Goal: Task Accomplishment & Management: Complete application form

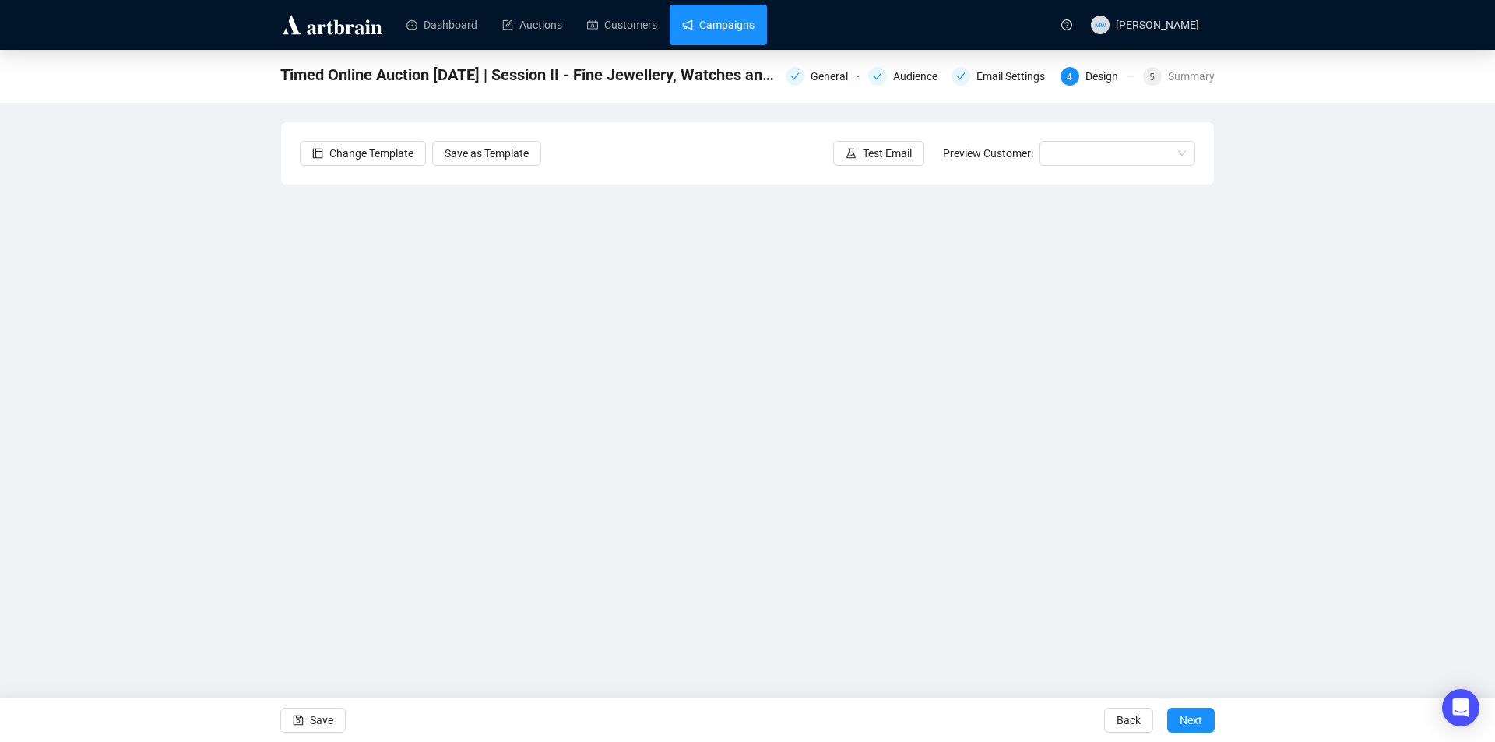
click at [715, 23] on link "Campaigns" at bounding box center [718, 25] width 72 height 40
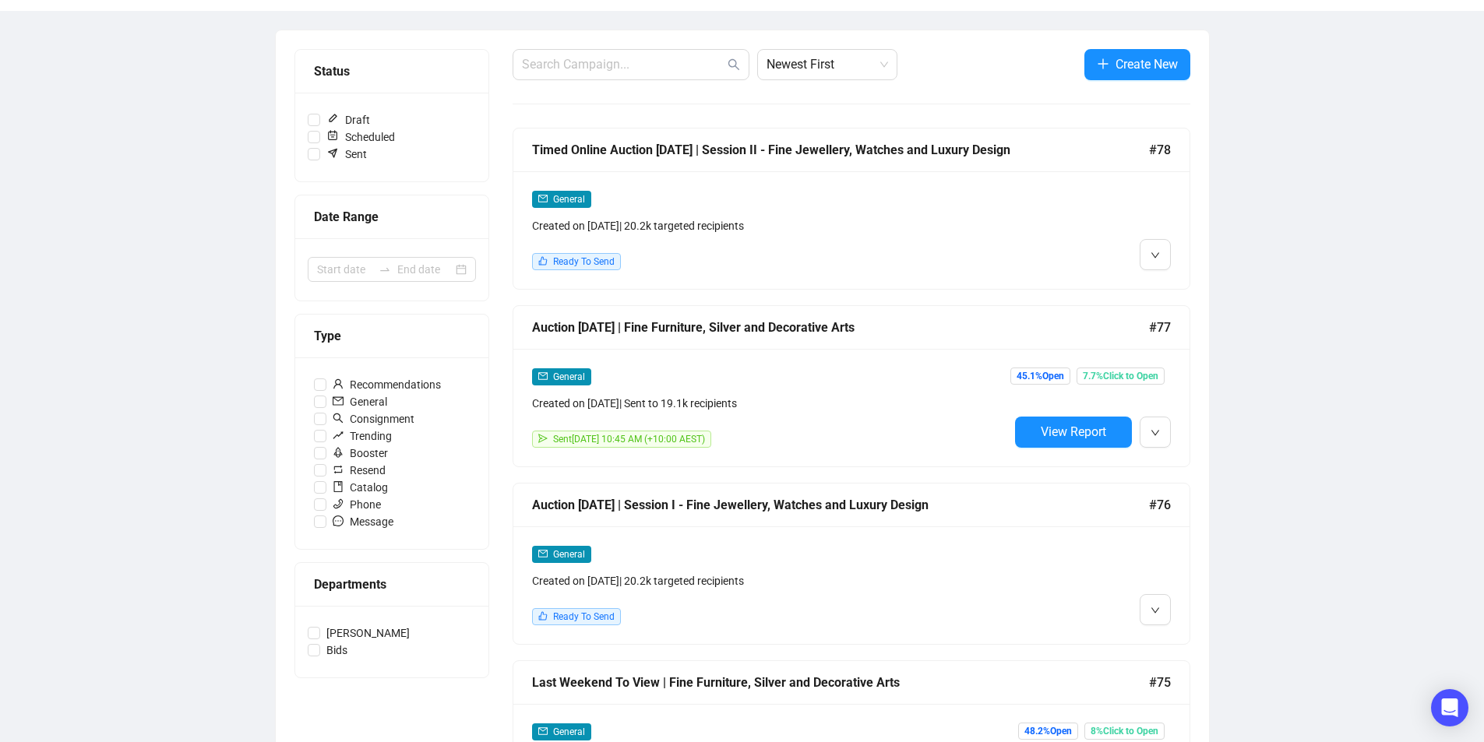
scroll to position [234, 0]
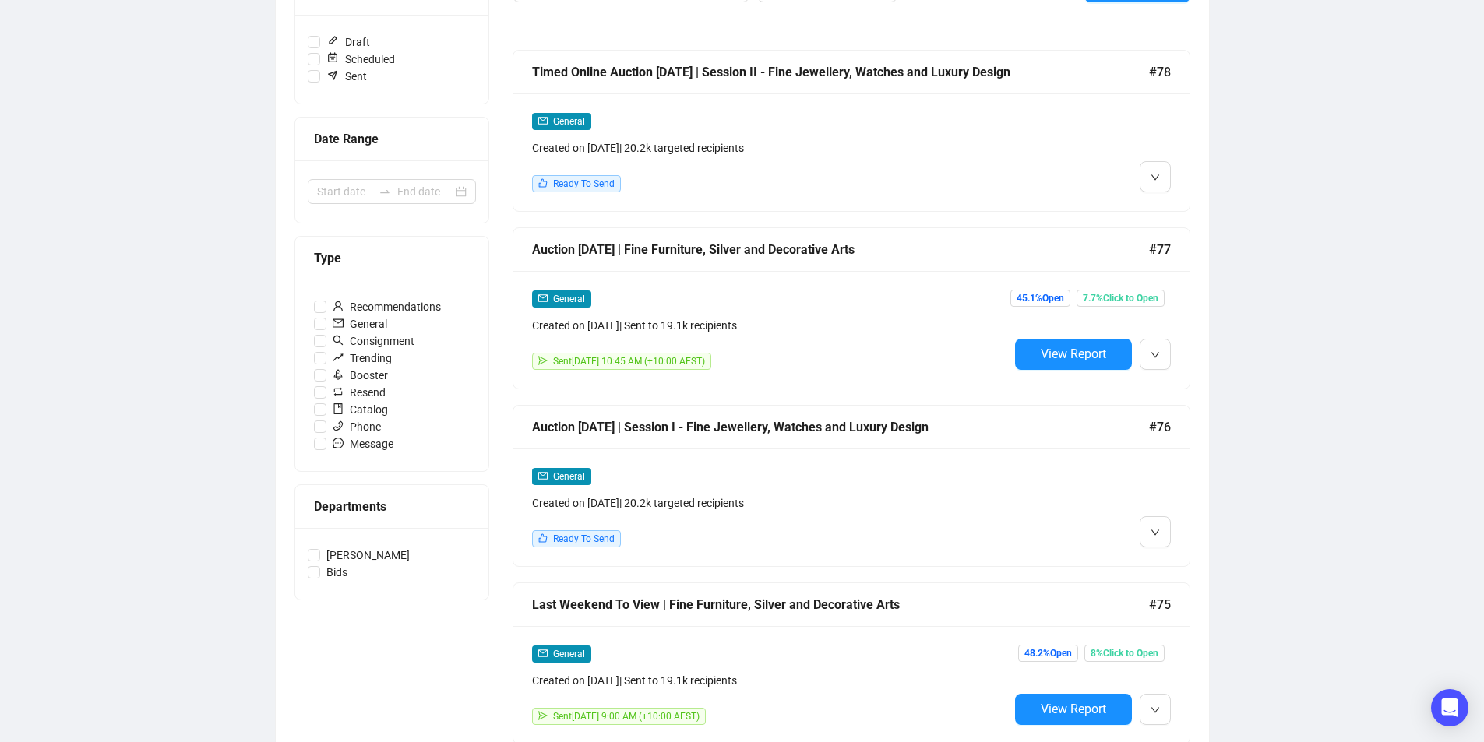
click at [1043, 436] on div "Auction [DATE] | Session I - Fine Jewellery, Watches and Luxury Design #76" at bounding box center [851, 428] width 676 height 44
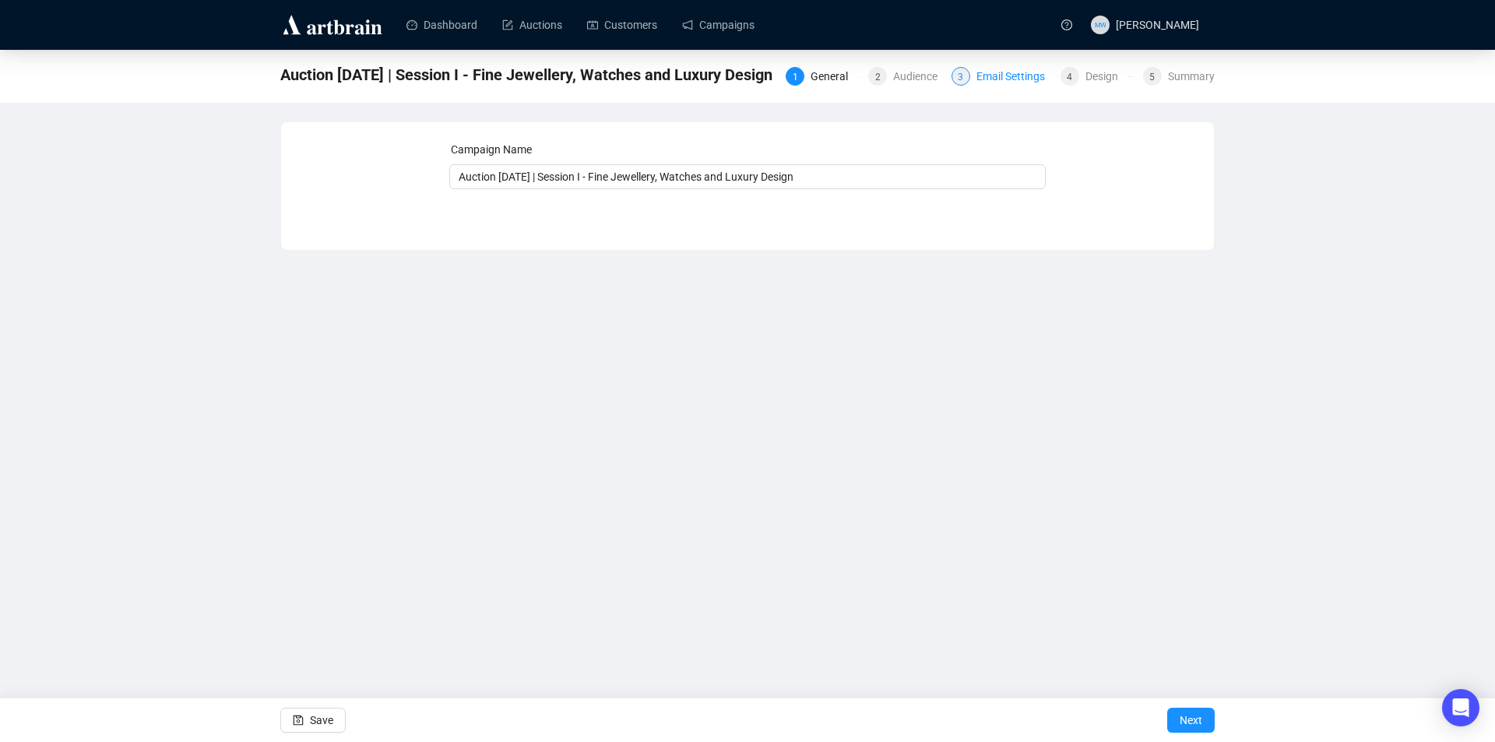
click at [1039, 70] on div "Email Settings" at bounding box center [1016, 76] width 78 height 19
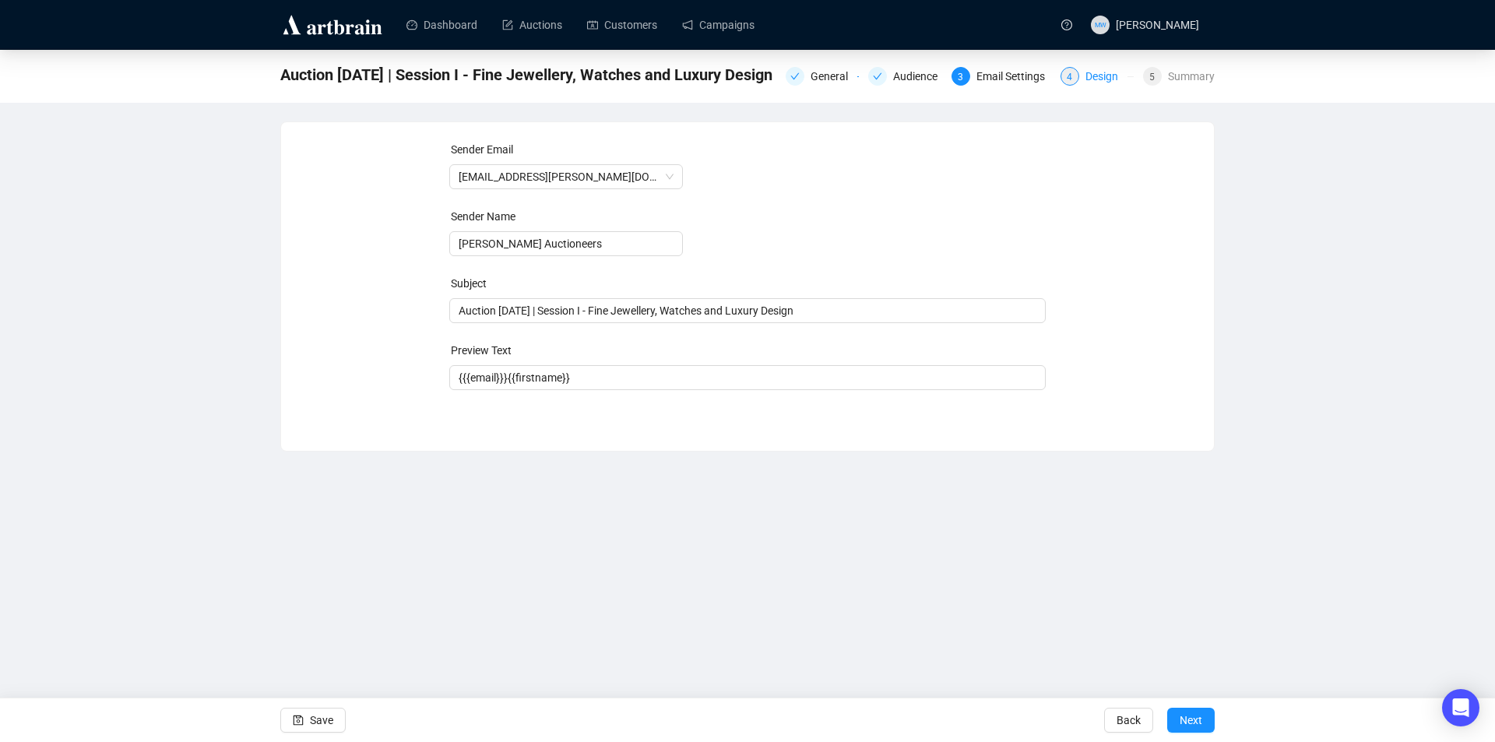
click at [1101, 79] on div "Design" at bounding box center [1107, 76] width 42 height 19
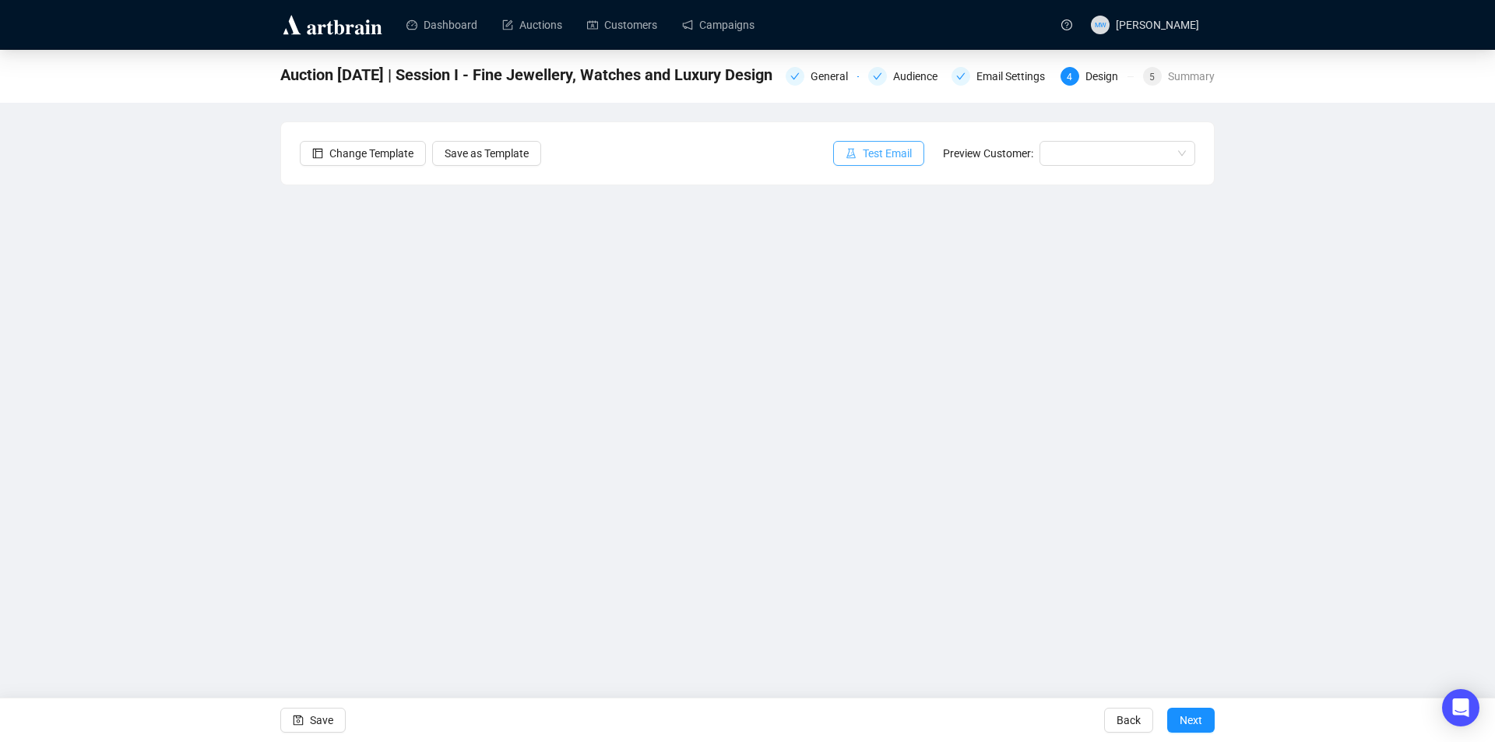
click at [890, 153] on span "Test Email" at bounding box center [887, 153] width 49 height 17
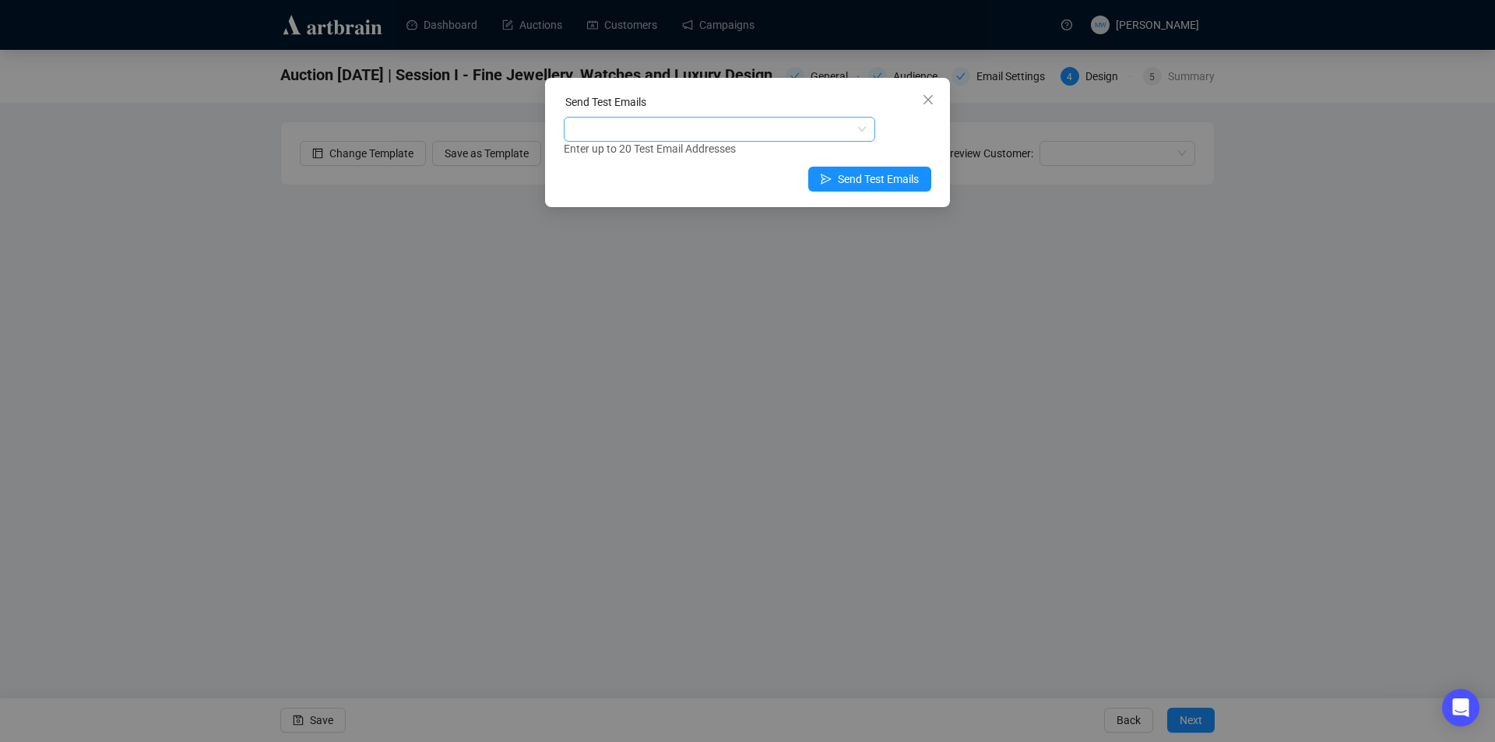
click at [707, 125] on div at bounding box center [711, 129] width 289 height 22
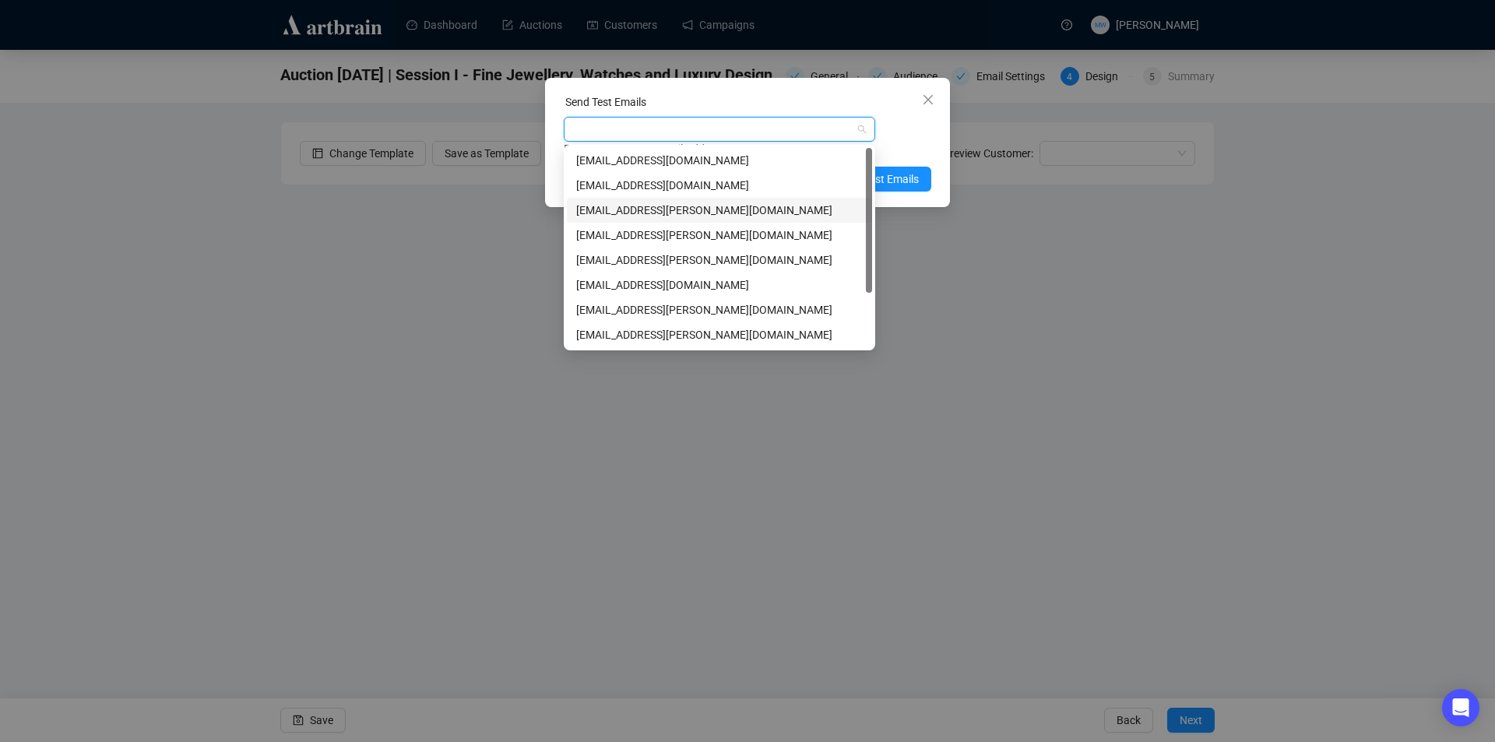
click at [611, 211] on div "[EMAIL_ADDRESS][PERSON_NAME][DOMAIN_NAME]" at bounding box center [719, 210] width 287 height 17
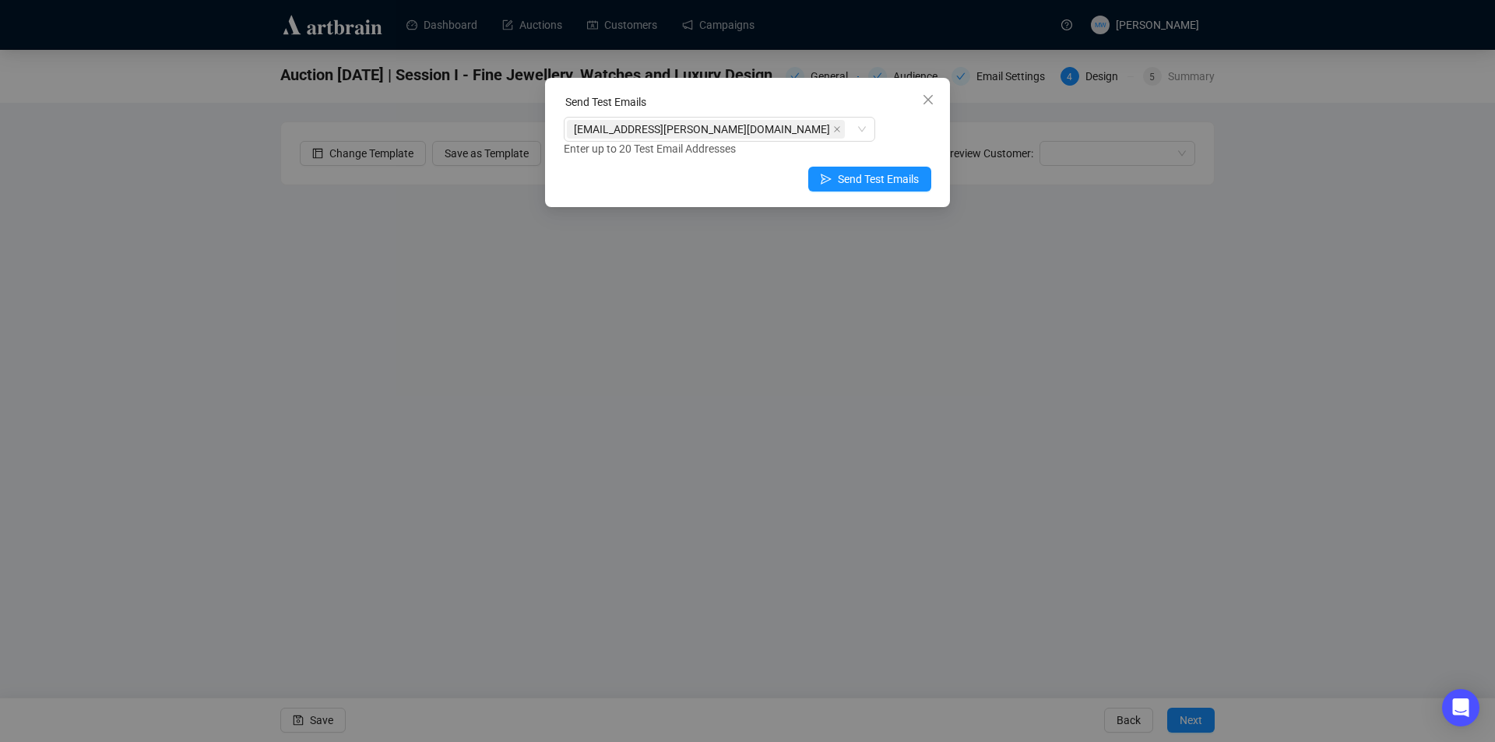
click at [907, 146] on div "Enter up to 20 Test Email Addresses" at bounding box center [748, 149] width 368 height 18
click at [890, 178] on span "Send Test Emails" at bounding box center [878, 179] width 81 height 17
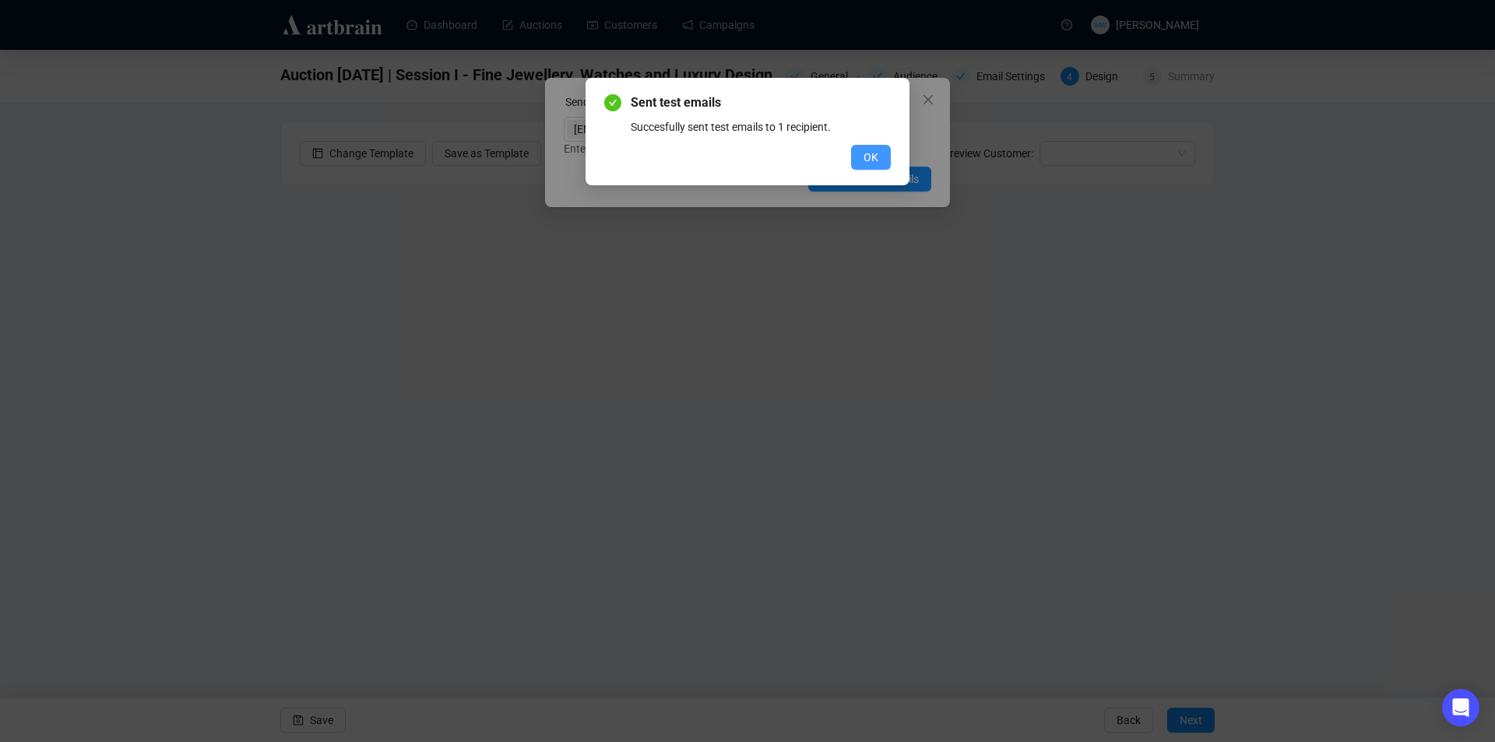
click at [872, 153] on span "OK" at bounding box center [871, 157] width 15 height 17
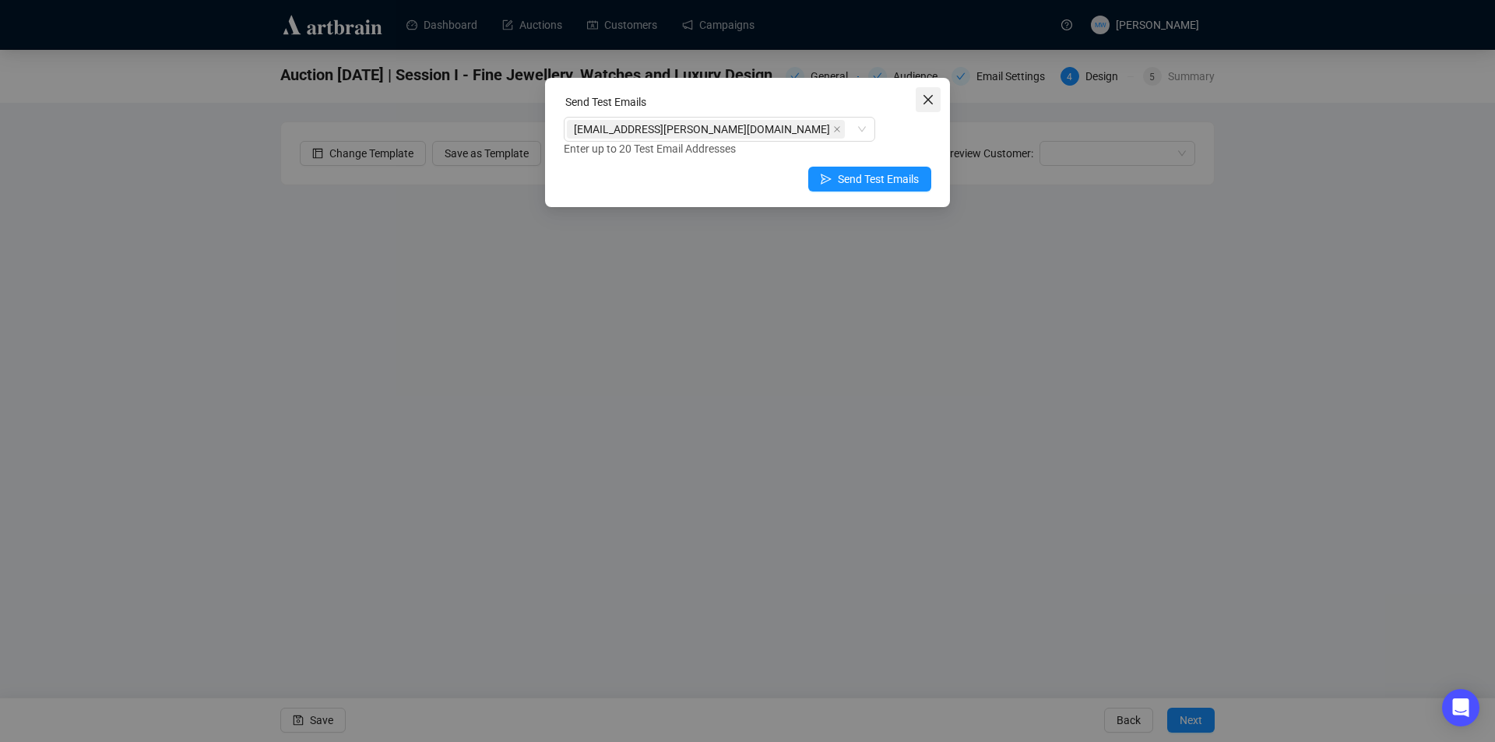
click at [938, 103] on span "Close" at bounding box center [928, 99] width 25 height 12
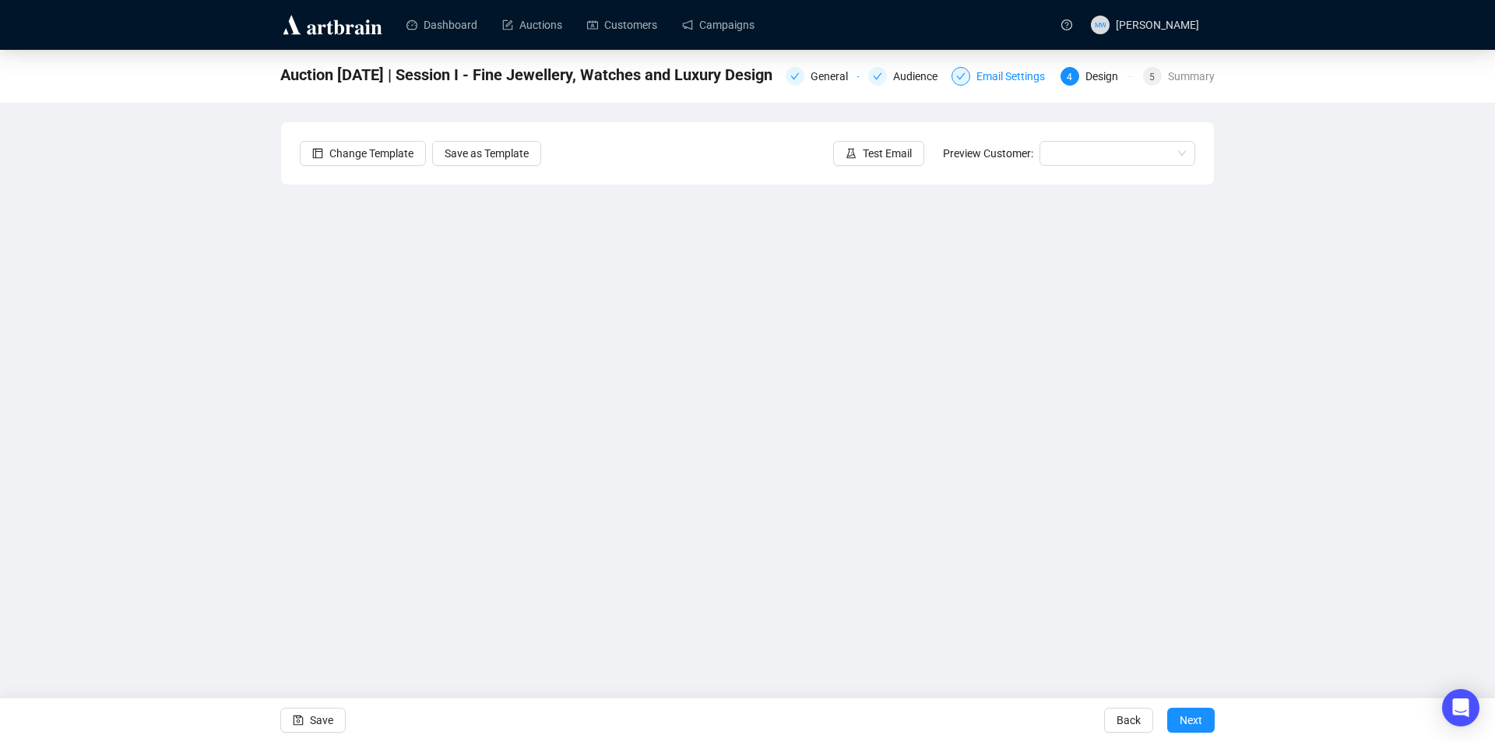
click at [1018, 81] on div "Email Settings" at bounding box center [1016, 76] width 78 height 19
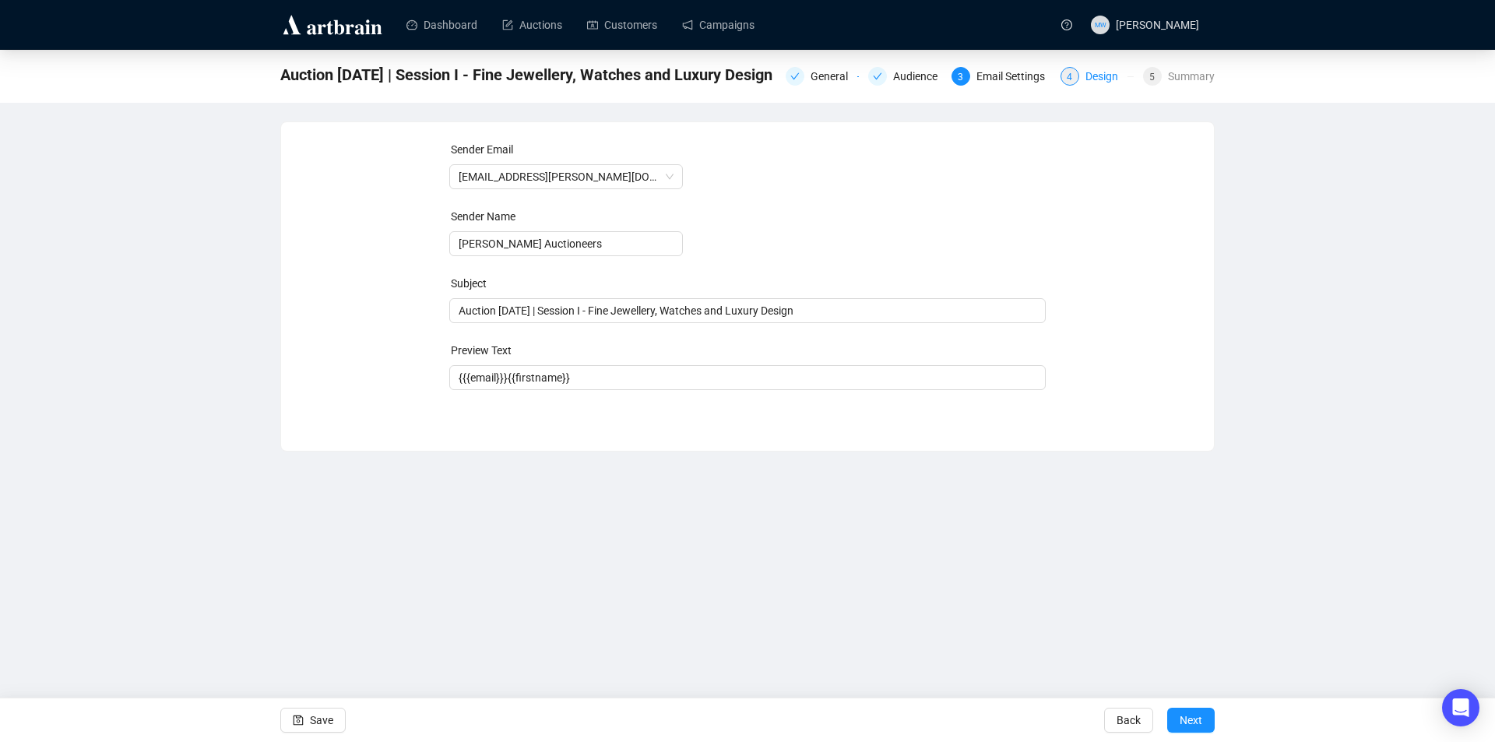
click at [1098, 79] on div "Design" at bounding box center [1107, 76] width 42 height 19
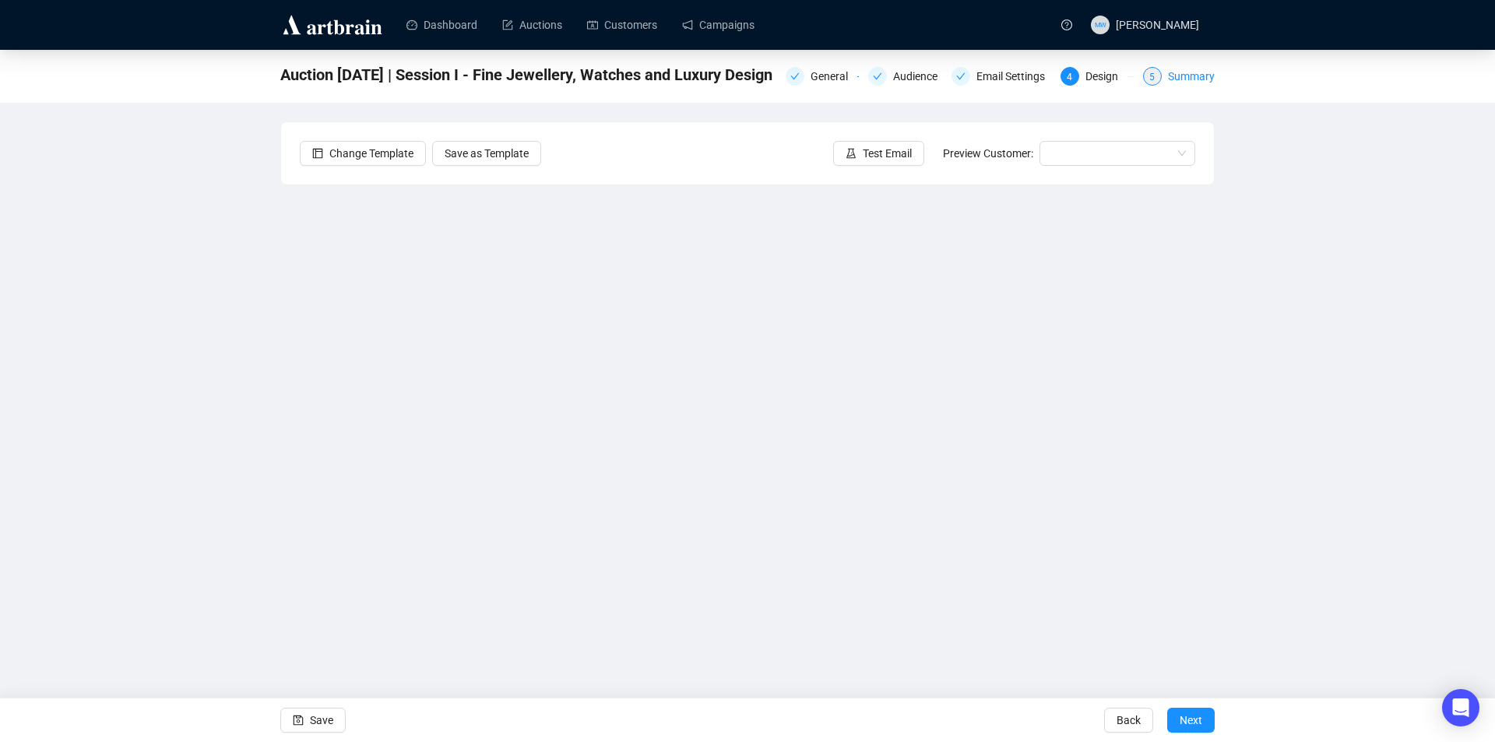
click at [1194, 81] on div "Summary" at bounding box center [1191, 76] width 47 height 19
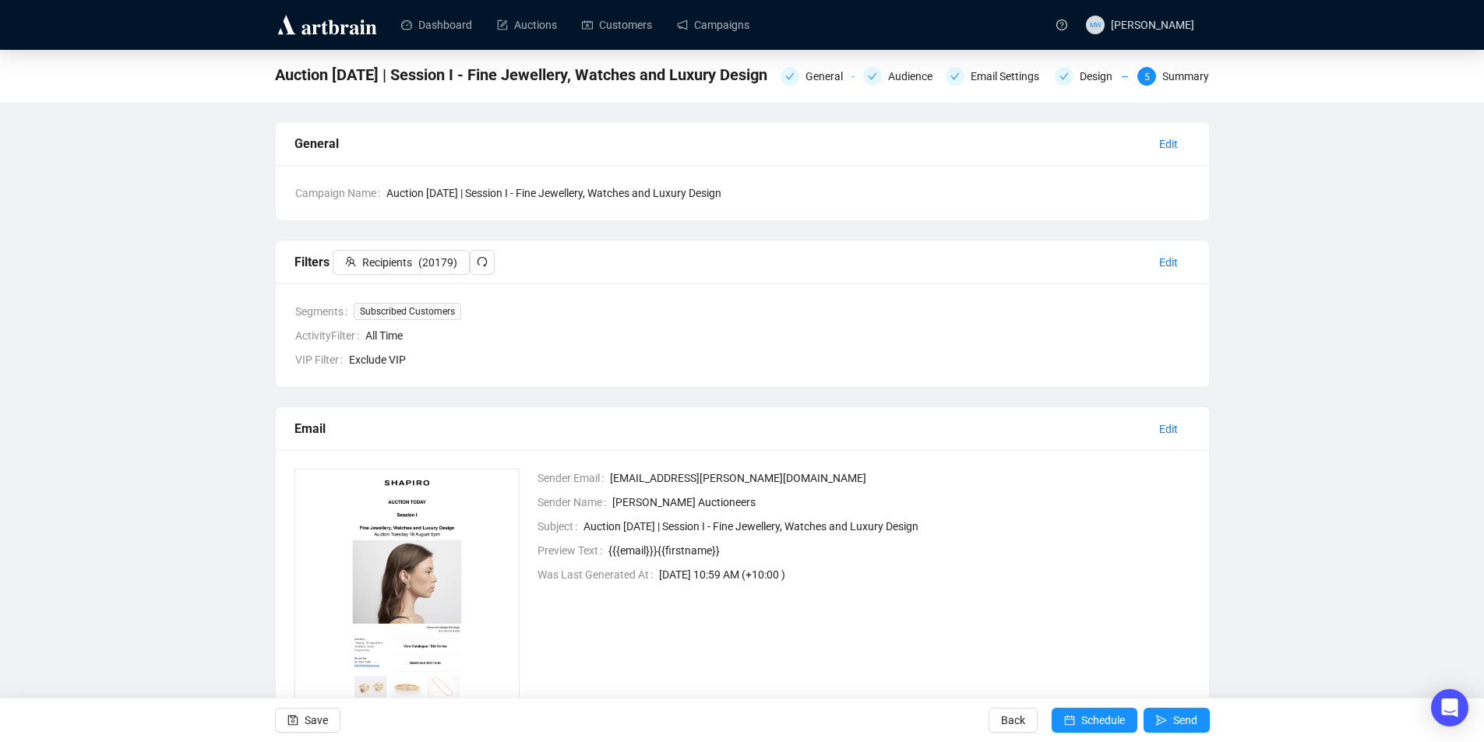
scroll to position [137, 0]
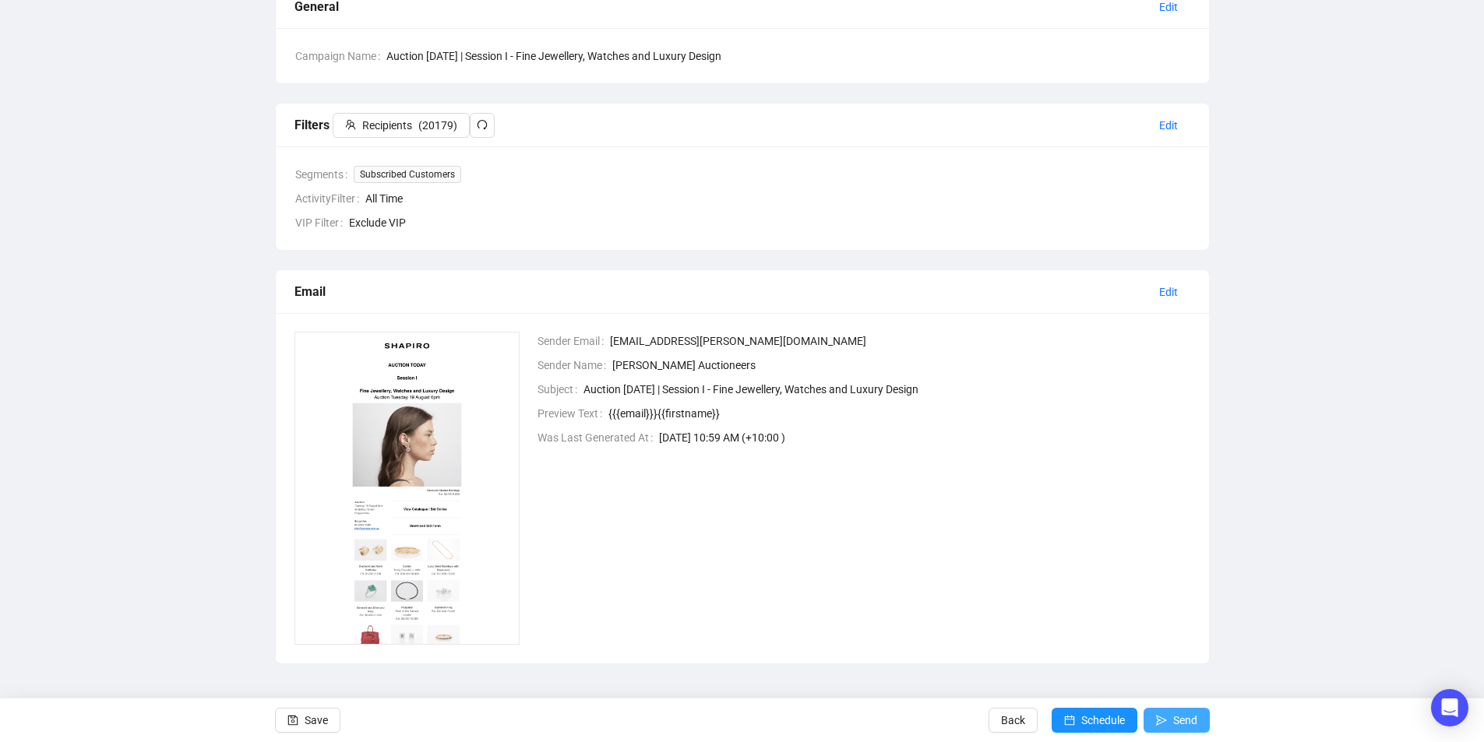
click at [1171, 714] on button "Send" at bounding box center [1176, 720] width 66 height 25
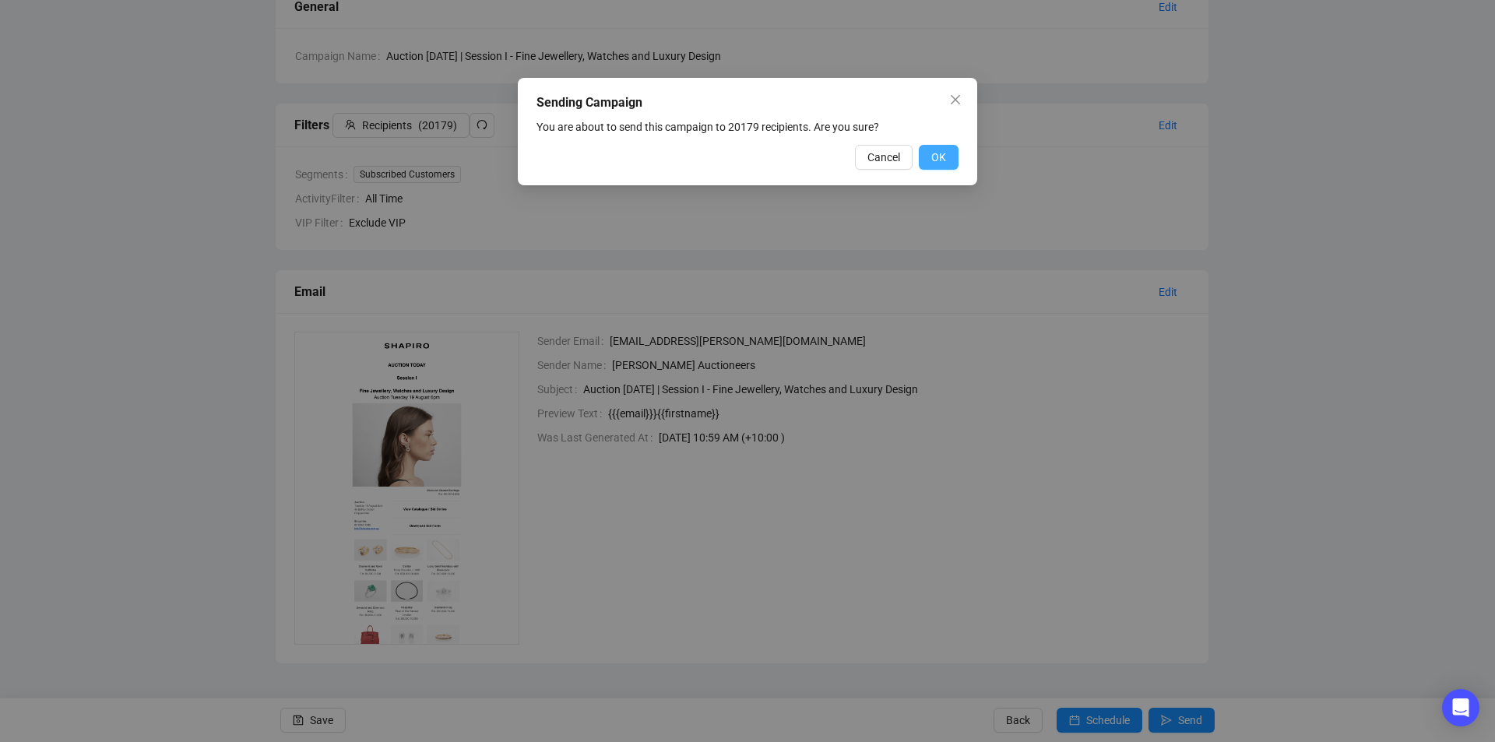
click at [934, 155] on span "OK" at bounding box center [938, 157] width 15 height 17
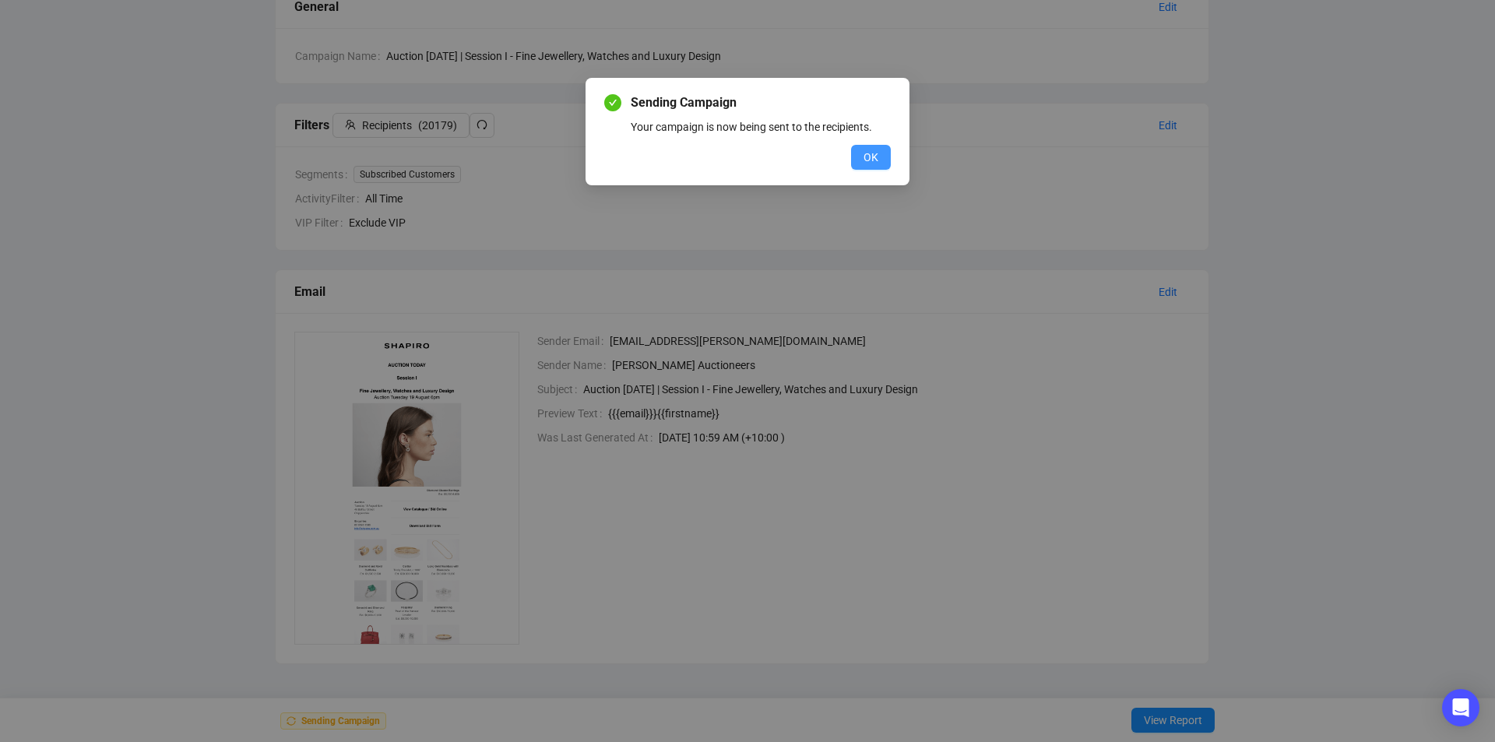
click at [873, 153] on span "OK" at bounding box center [871, 157] width 15 height 17
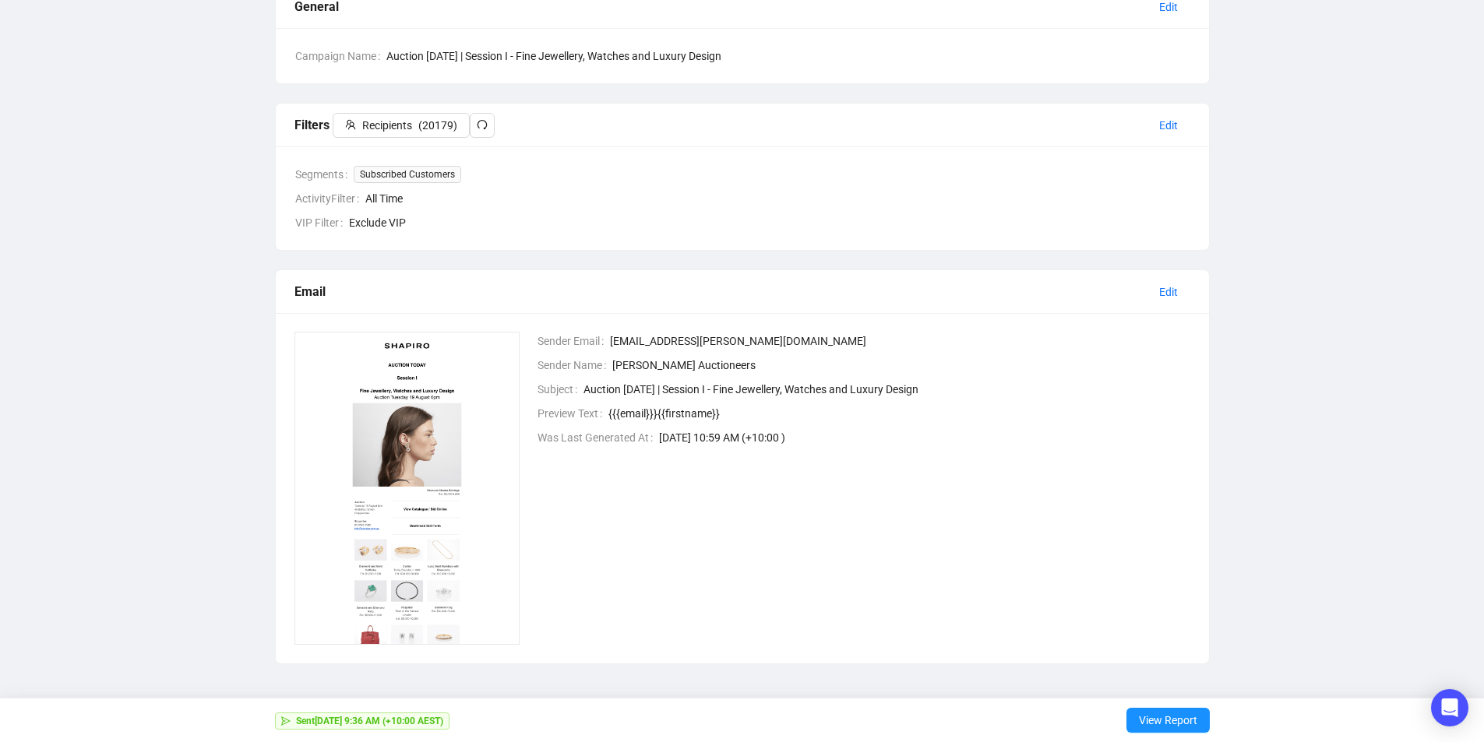
scroll to position [0, 0]
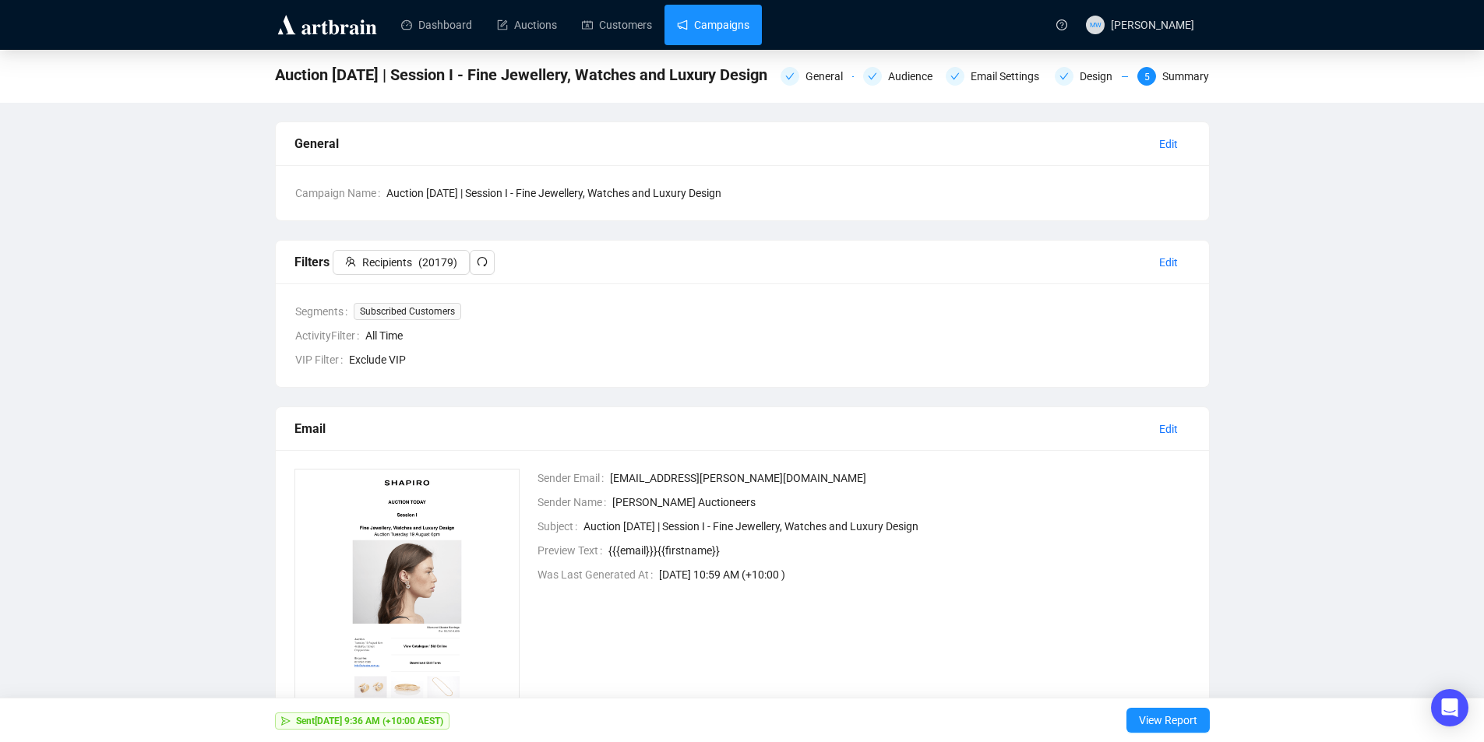
click at [713, 22] on link "Campaigns" at bounding box center [713, 25] width 72 height 40
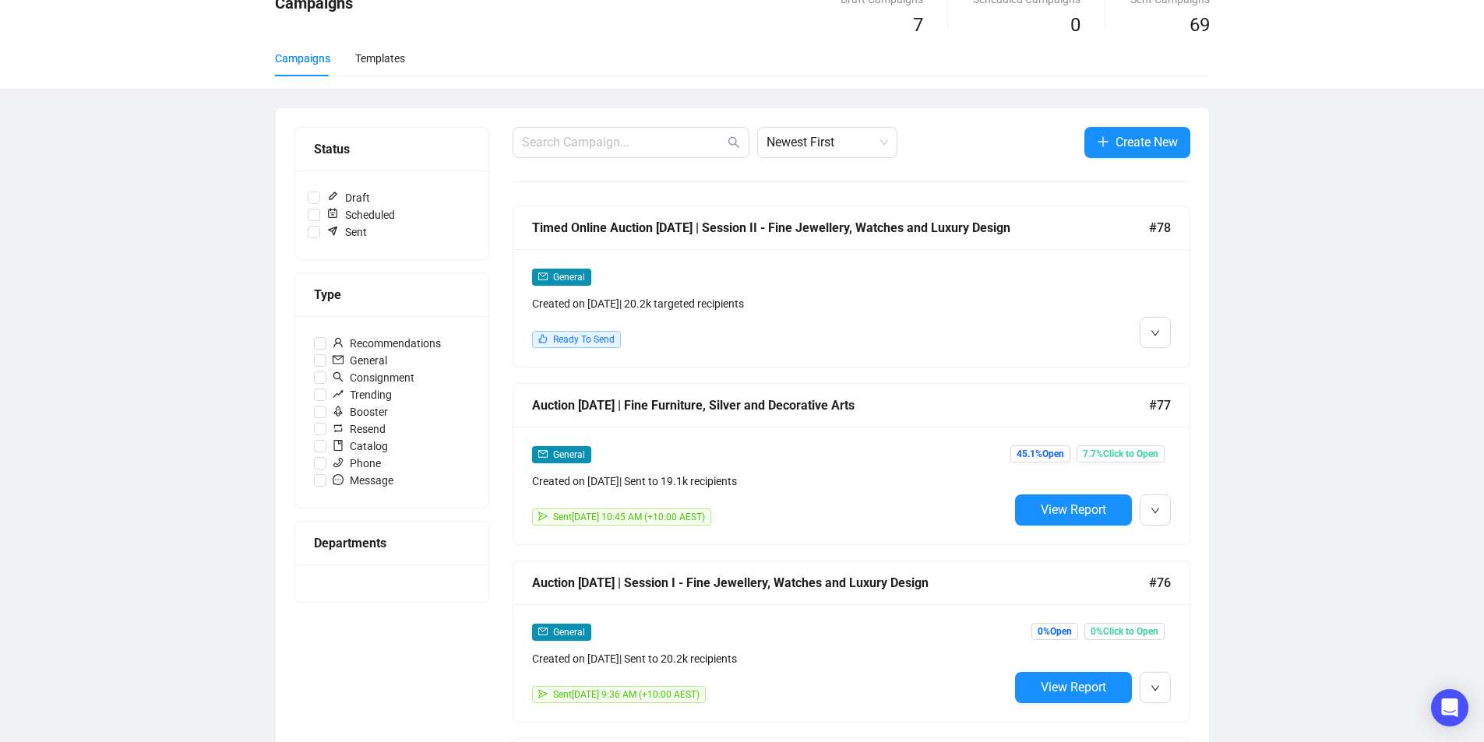
scroll to position [234, 0]
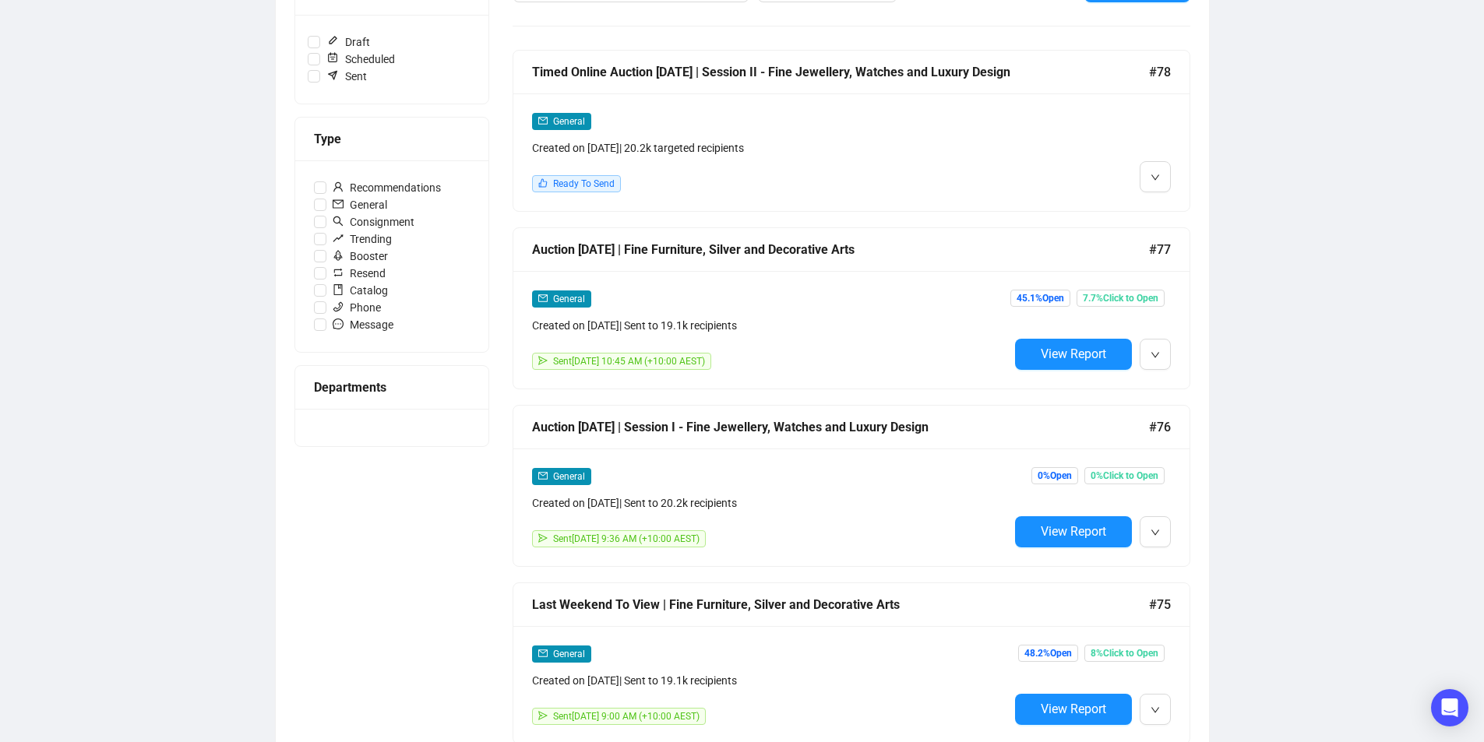
click at [889, 121] on div "General" at bounding box center [770, 121] width 477 height 18
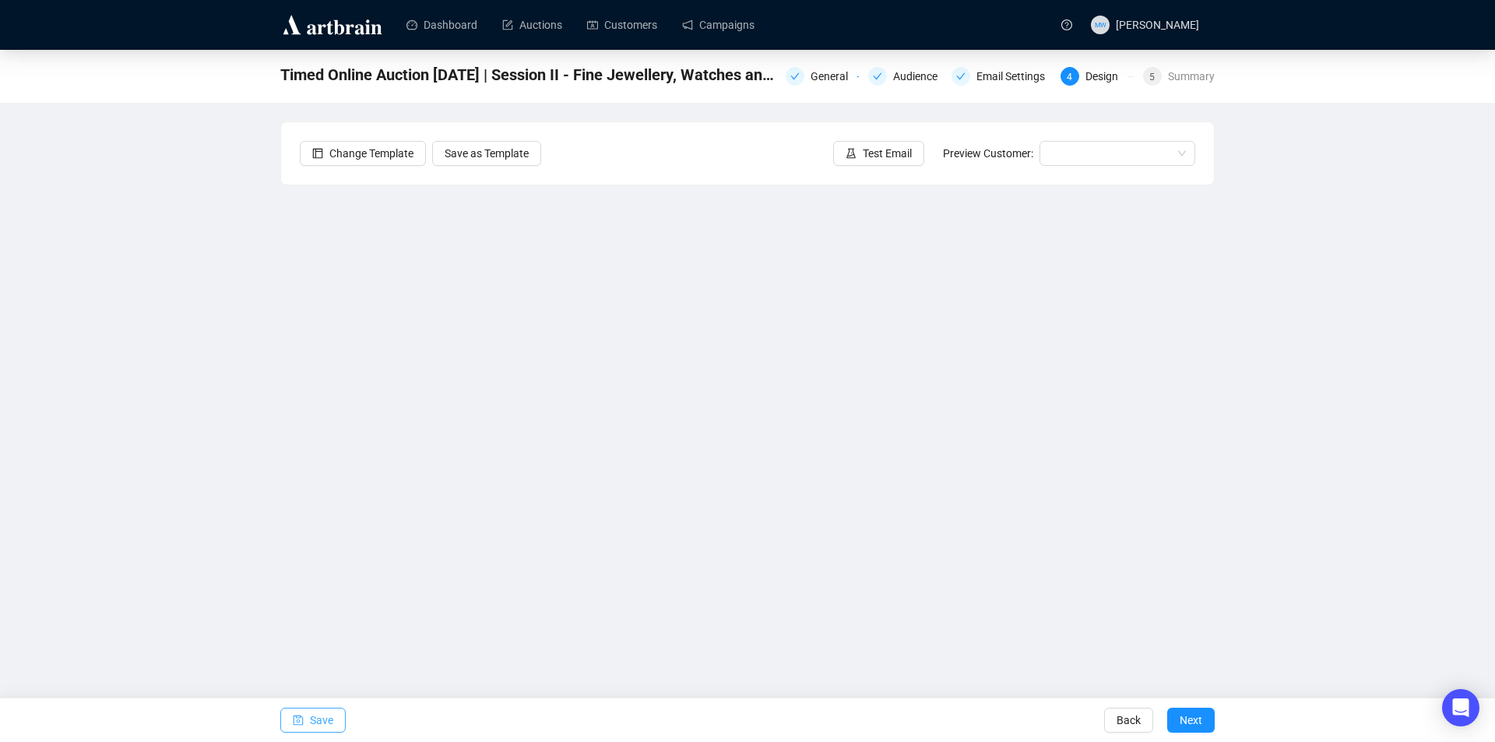
click at [324, 725] on span "Save" at bounding box center [321, 721] width 23 height 44
click at [321, 729] on span "Save" at bounding box center [321, 721] width 23 height 44
click at [319, 713] on span "Save" at bounding box center [321, 721] width 23 height 44
click at [314, 721] on span "Save" at bounding box center [321, 721] width 23 height 44
click at [328, 724] on span "Save" at bounding box center [321, 721] width 23 height 44
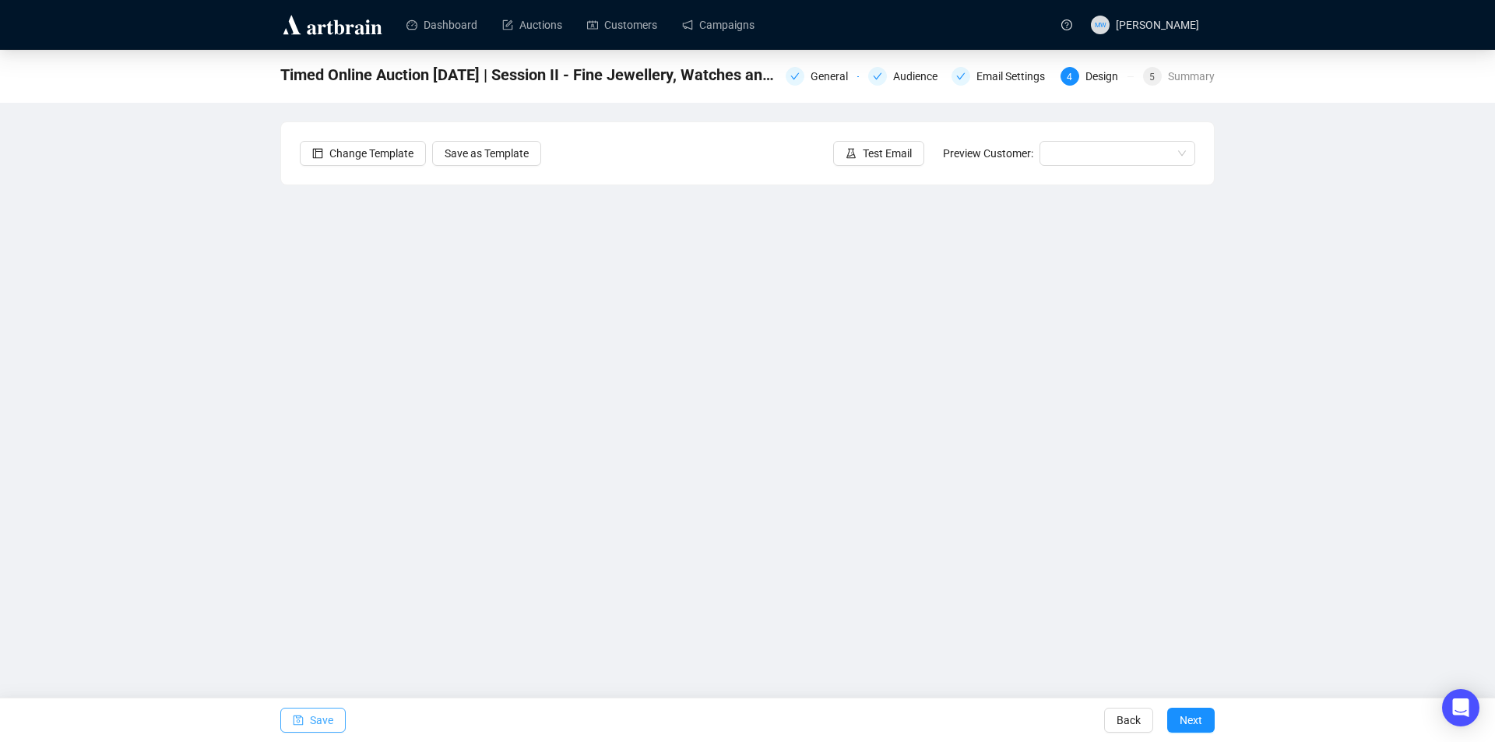
click at [325, 722] on span "Save" at bounding box center [321, 721] width 23 height 44
click at [318, 712] on span "Save" at bounding box center [321, 721] width 23 height 44
click at [331, 722] on span "Save" at bounding box center [321, 721] width 23 height 44
click at [298, 717] on icon "save" at bounding box center [298, 720] width 11 height 11
click at [310, 713] on span "Save" at bounding box center [321, 721] width 23 height 44
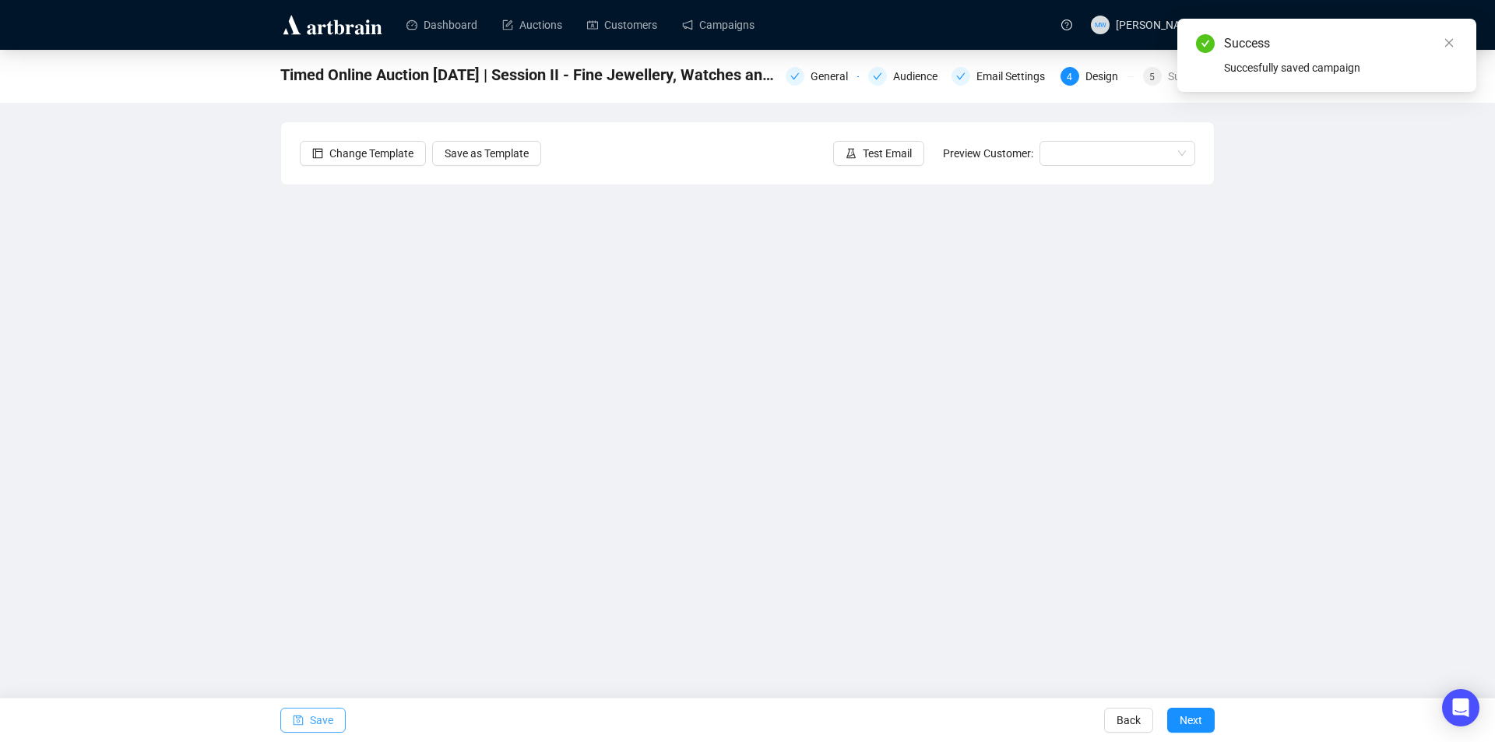
click at [308, 710] on button "Save" at bounding box center [312, 720] width 65 height 25
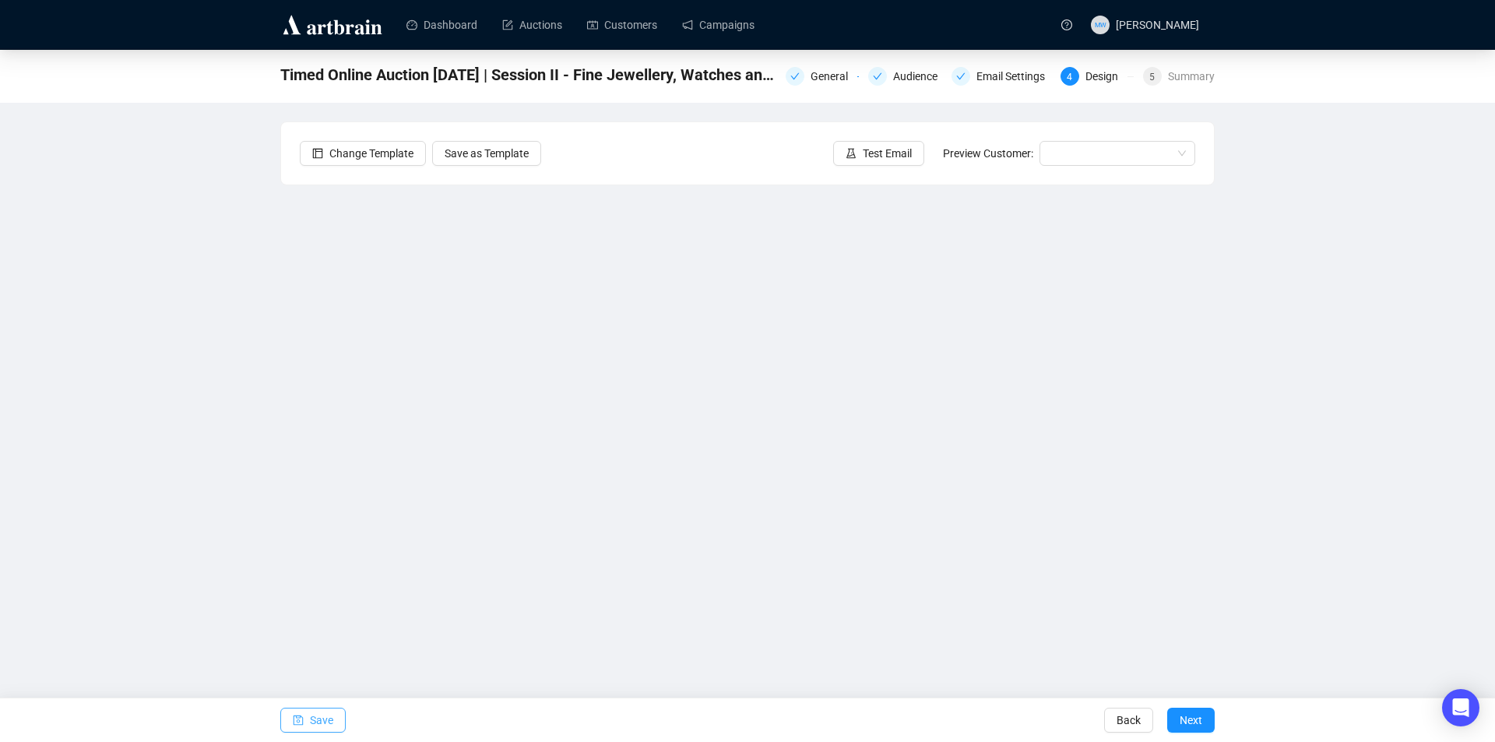
click at [326, 724] on span "Save" at bounding box center [321, 721] width 23 height 44
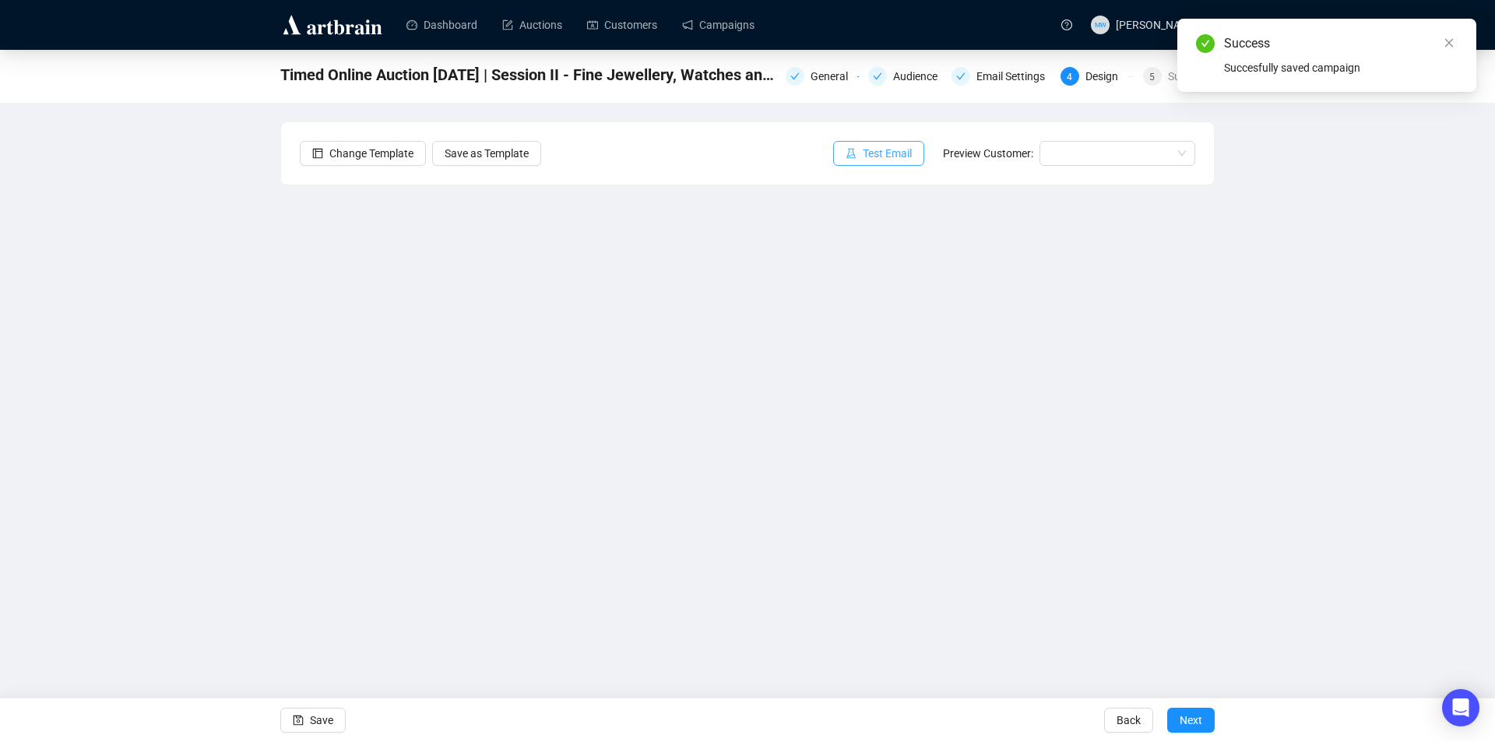
click at [888, 160] on span "Test Email" at bounding box center [887, 153] width 49 height 17
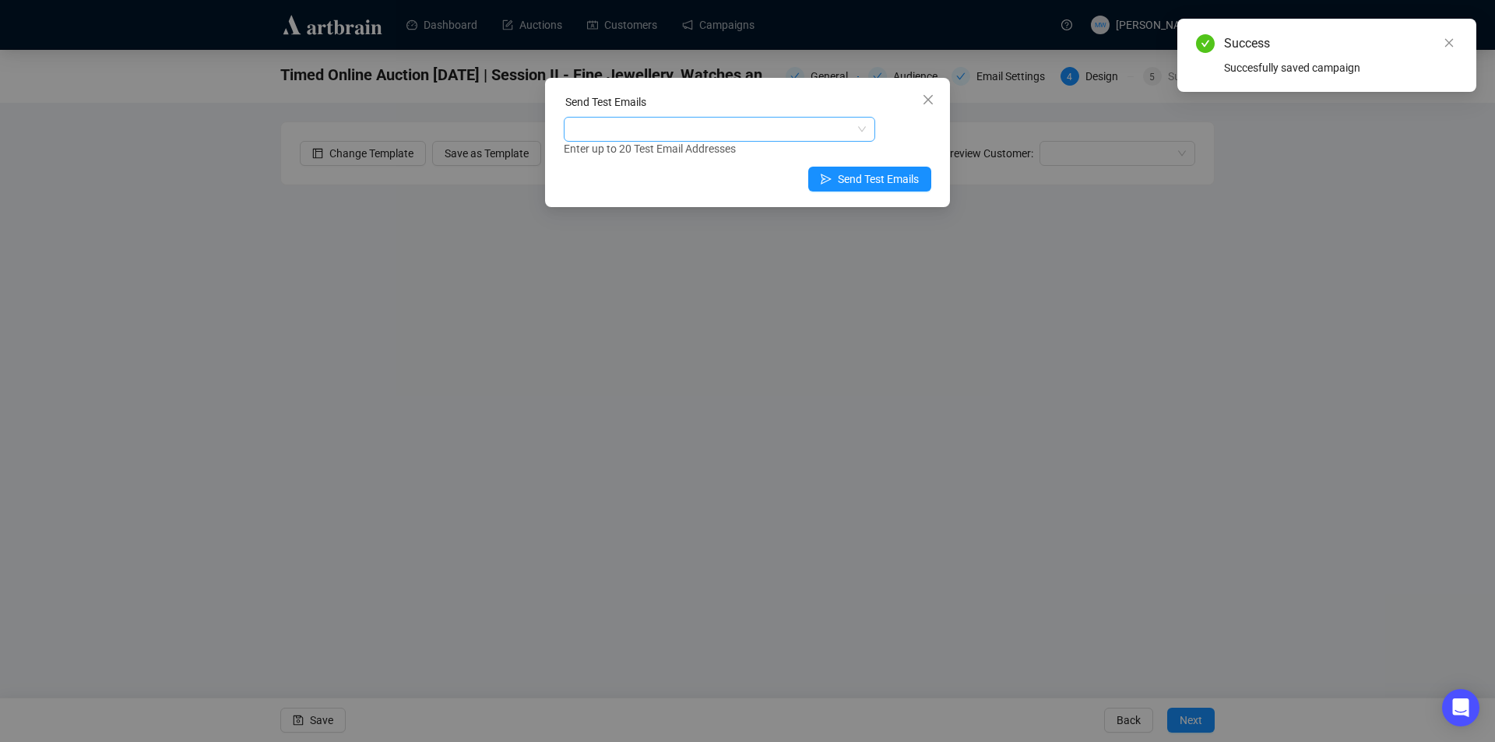
click at [657, 139] on div at bounding box center [711, 129] width 289 height 22
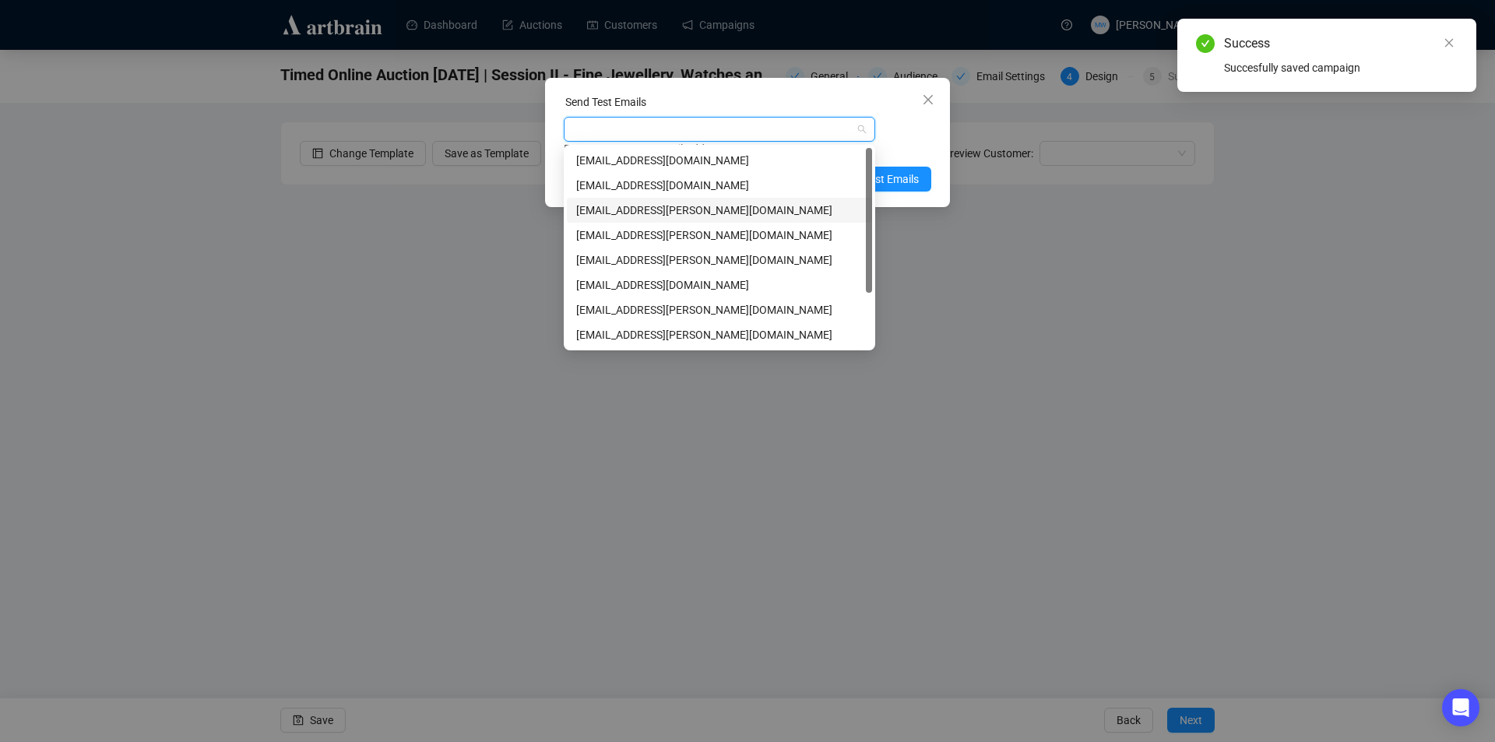
click at [608, 204] on div "[EMAIL_ADDRESS][PERSON_NAME][DOMAIN_NAME]" at bounding box center [719, 210] width 287 height 17
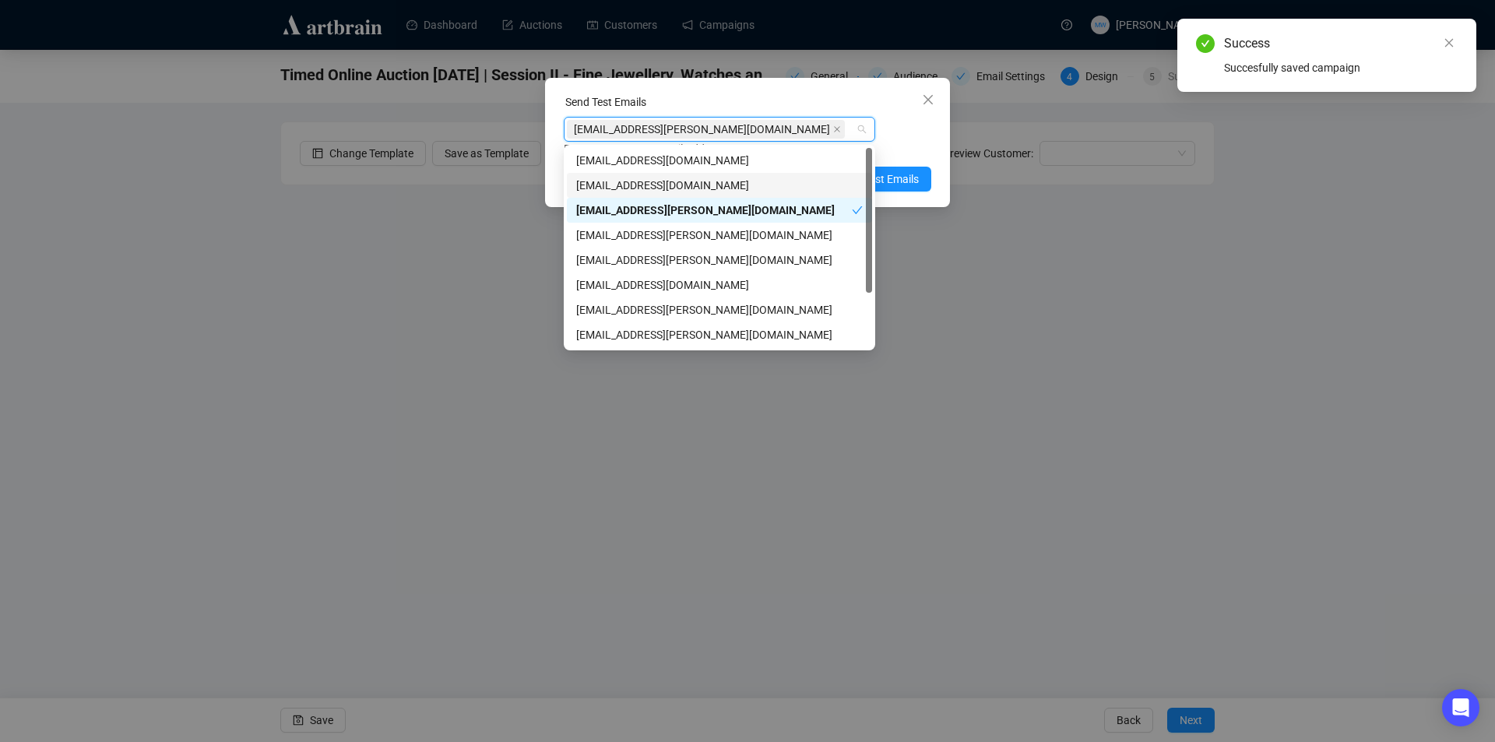
click at [921, 143] on div "Enter up to 20 Test Email Addresses" at bounding box center [748, 149] width 368 height 18
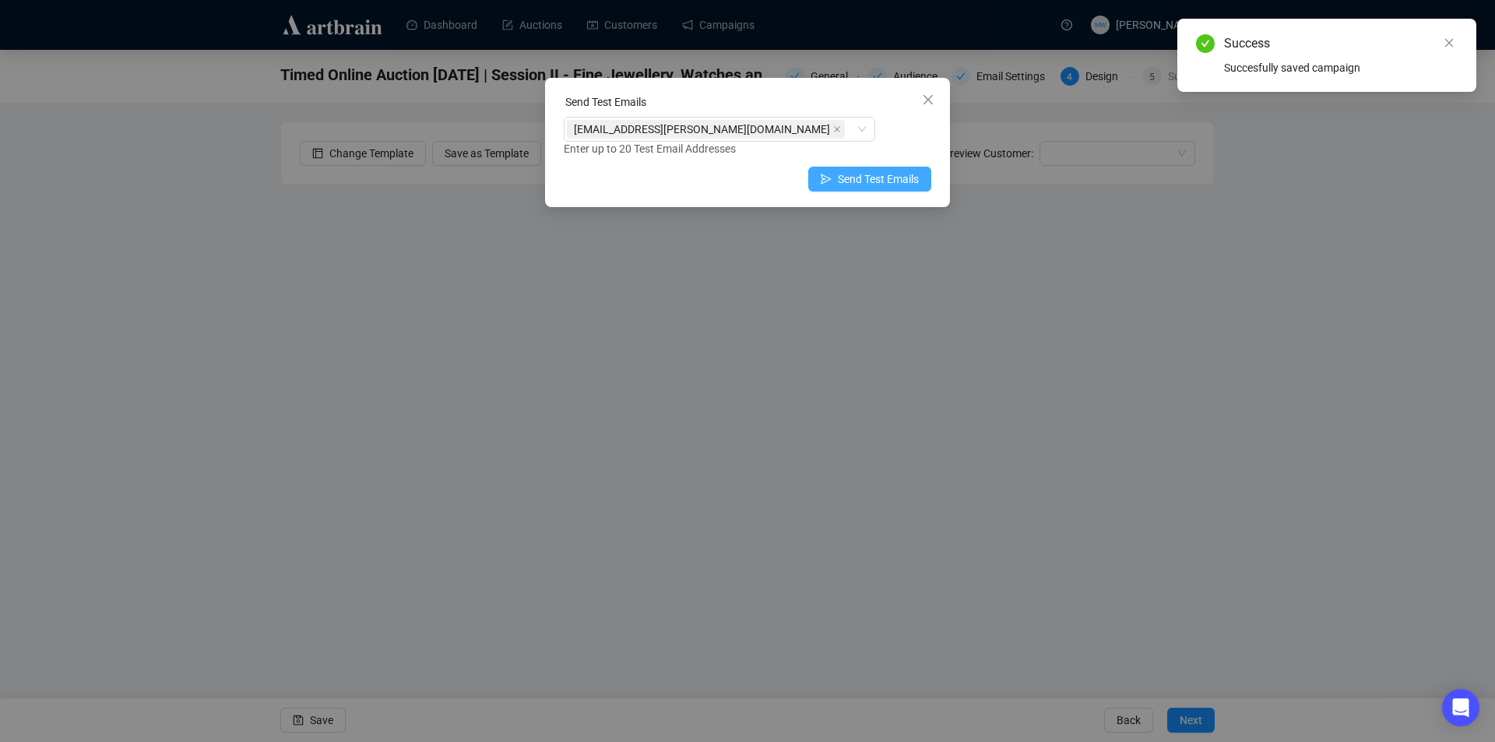
click at [896, 179] on span "Send Test Emails" at bounding box center [878, 179] width 81 height 17
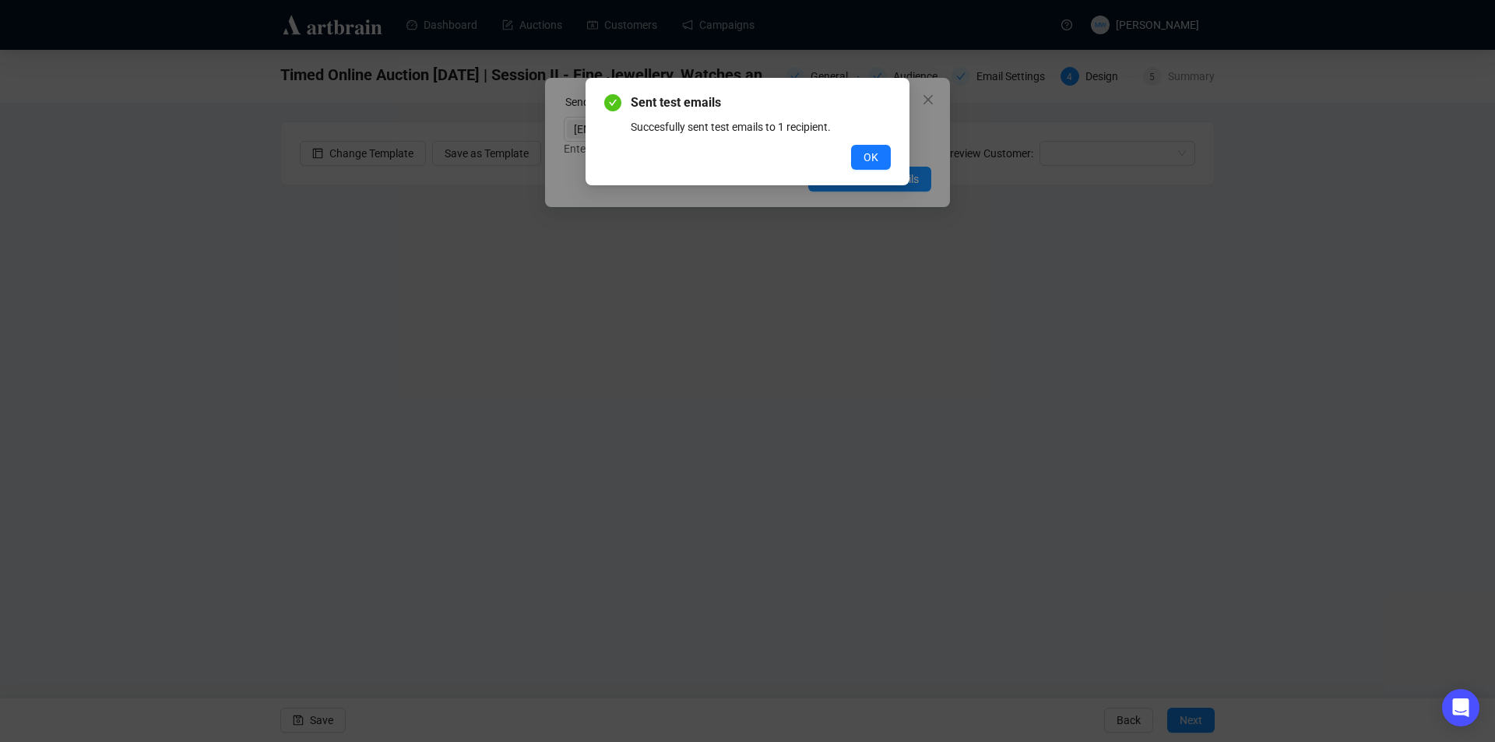
click at [883, 155] on button "OK" at bounding box center [871, 157] width 40 height 25
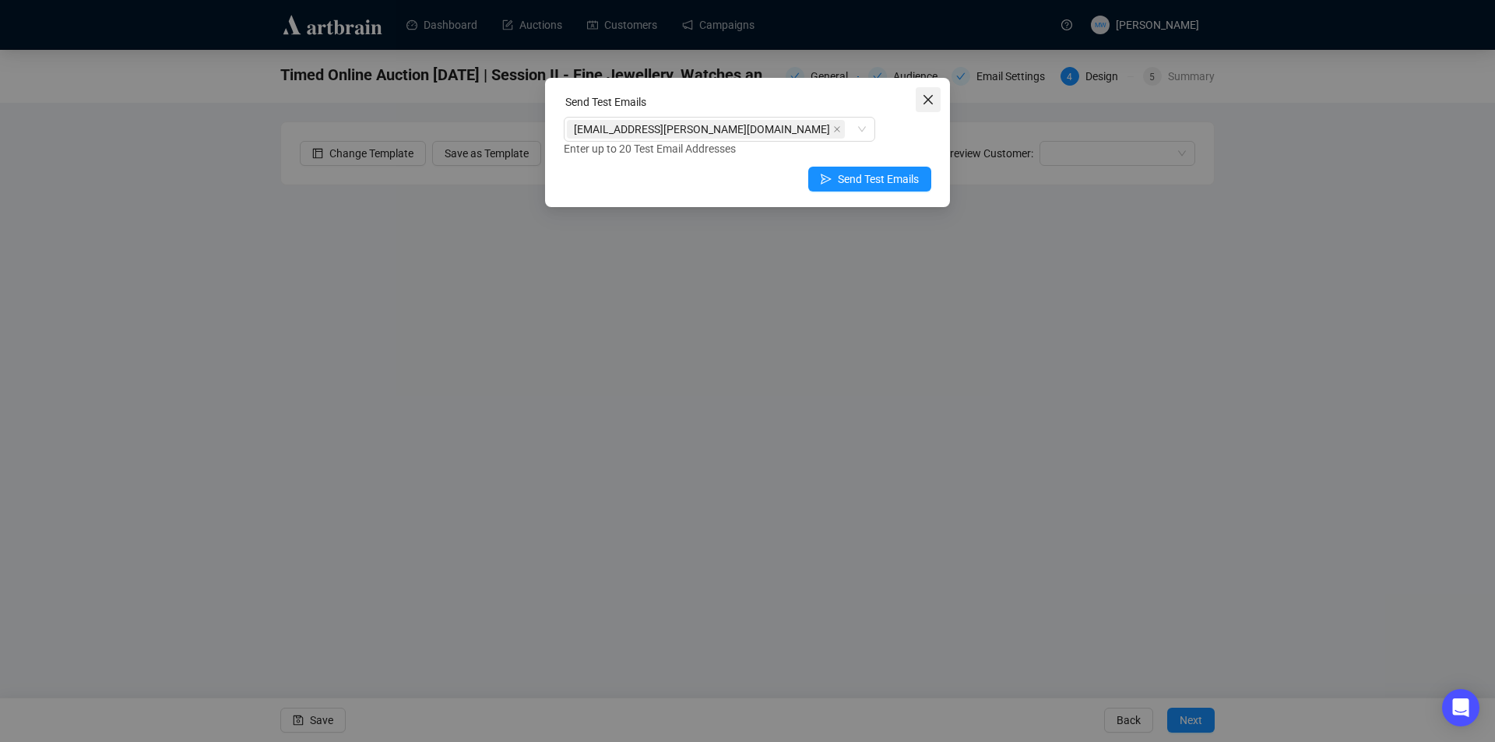
click at [931, 97] on icon "close" at bounding box center [928, 99] width 9 height 9
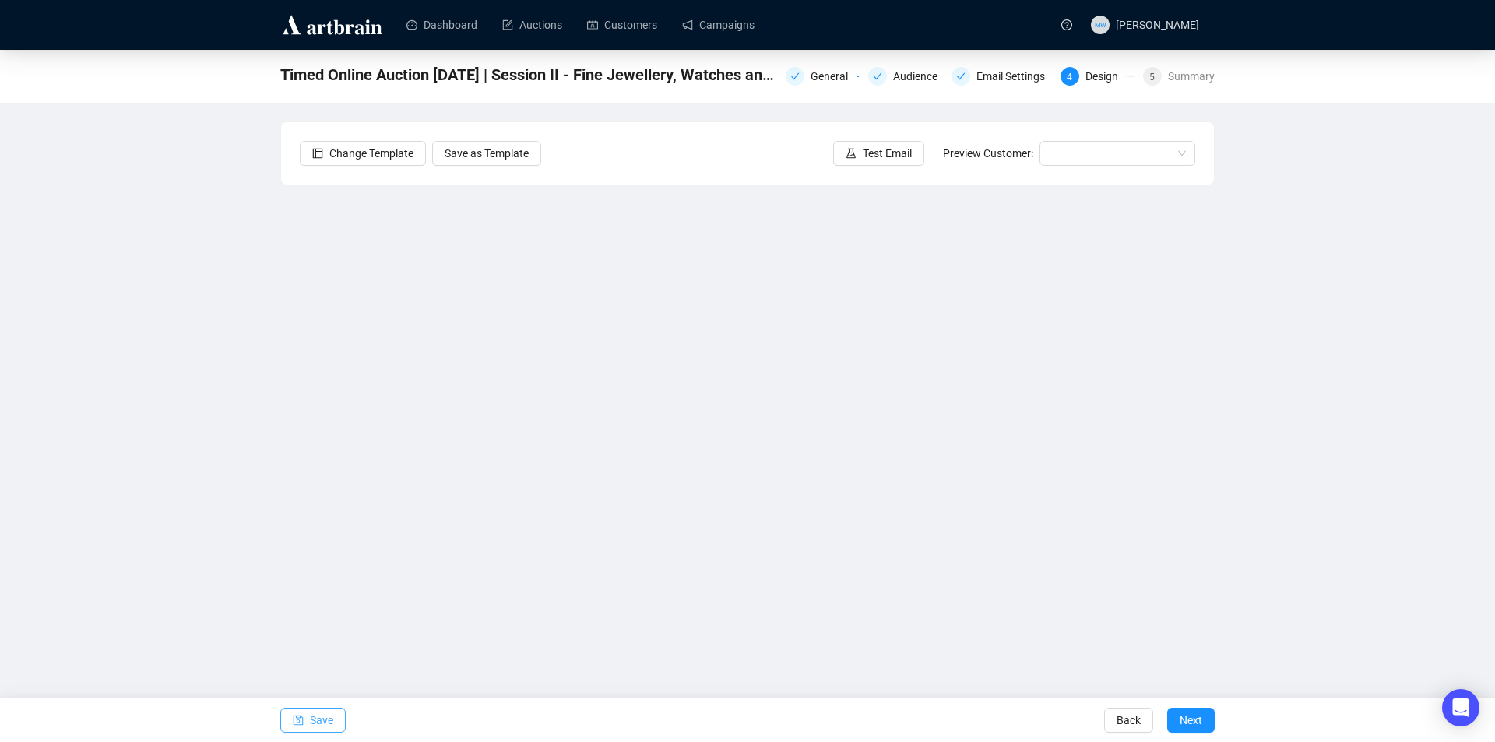
click at [326, 717] on span "Save" at bounding box center [321, 721] width 23 height 44
click at [319, 724] on span "Save" at bounding box center [321, 721] width 23 height 44
click at [333, 717] on button "Save" at bounding box center [312, 720] width 65 height 25
click at [333, 713] on button "Save" at bounding box center [312, 720] width 65 height 25
click at [296, 718] on icon "save" at bounding box center [298, 720] width 11 height 11
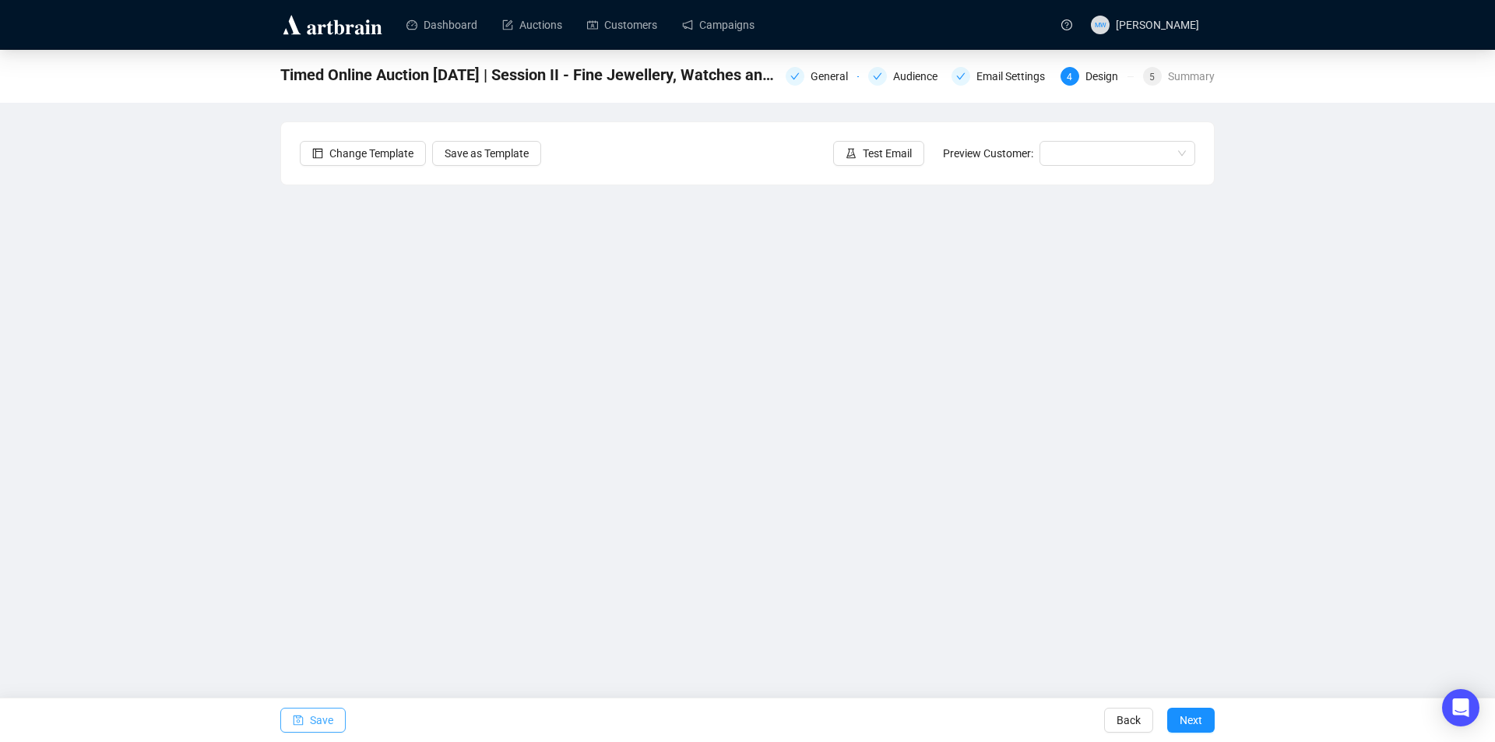
click at [310, 713] on span "Save" at bounding box center [321, 721] width 23 height 44
click at [310, 719] on span "Save" at bounding box center [321, 721] width 23 height 44
click at [333, 716] on button "Save" at bounding box center [312, 720] width 65 height 25
click at [314, 720] on span "Save" at bounding box center [321, 721] width 23 height 44
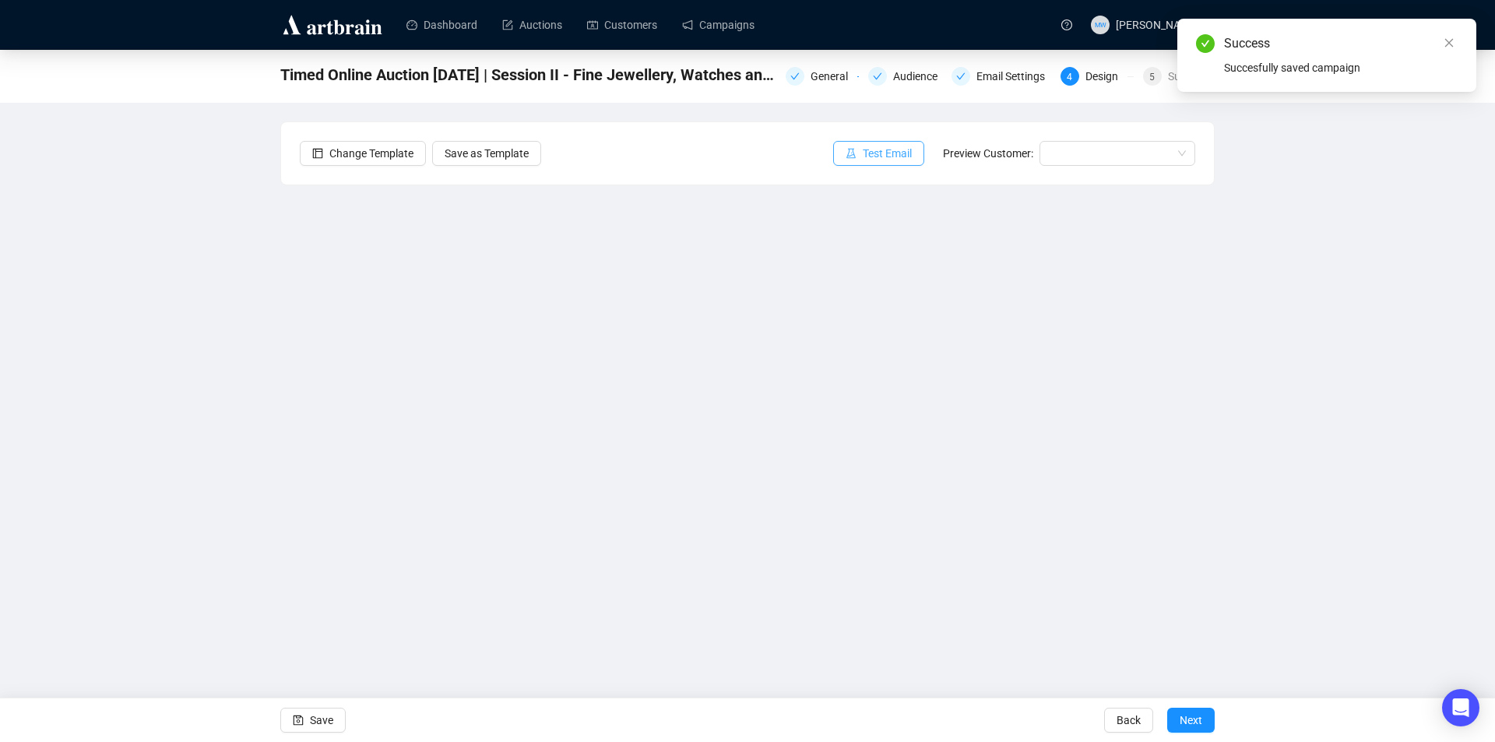
click at [893, 159] on span "Test Email" at bounding box center [887, 153] width 49 height 17
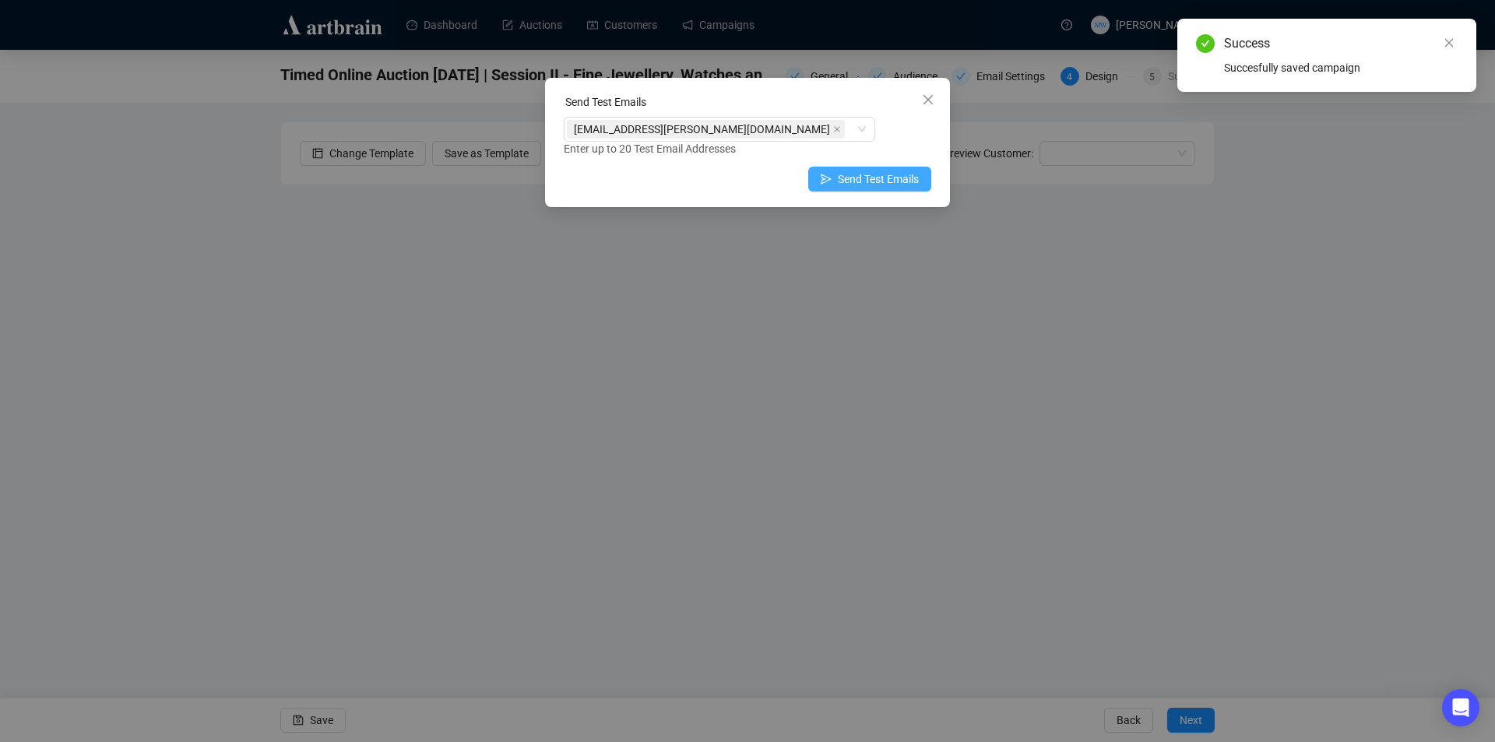
click at [862, 176] on span "Send Test Emails" at bounding box center [878, 179] width 81 height 17
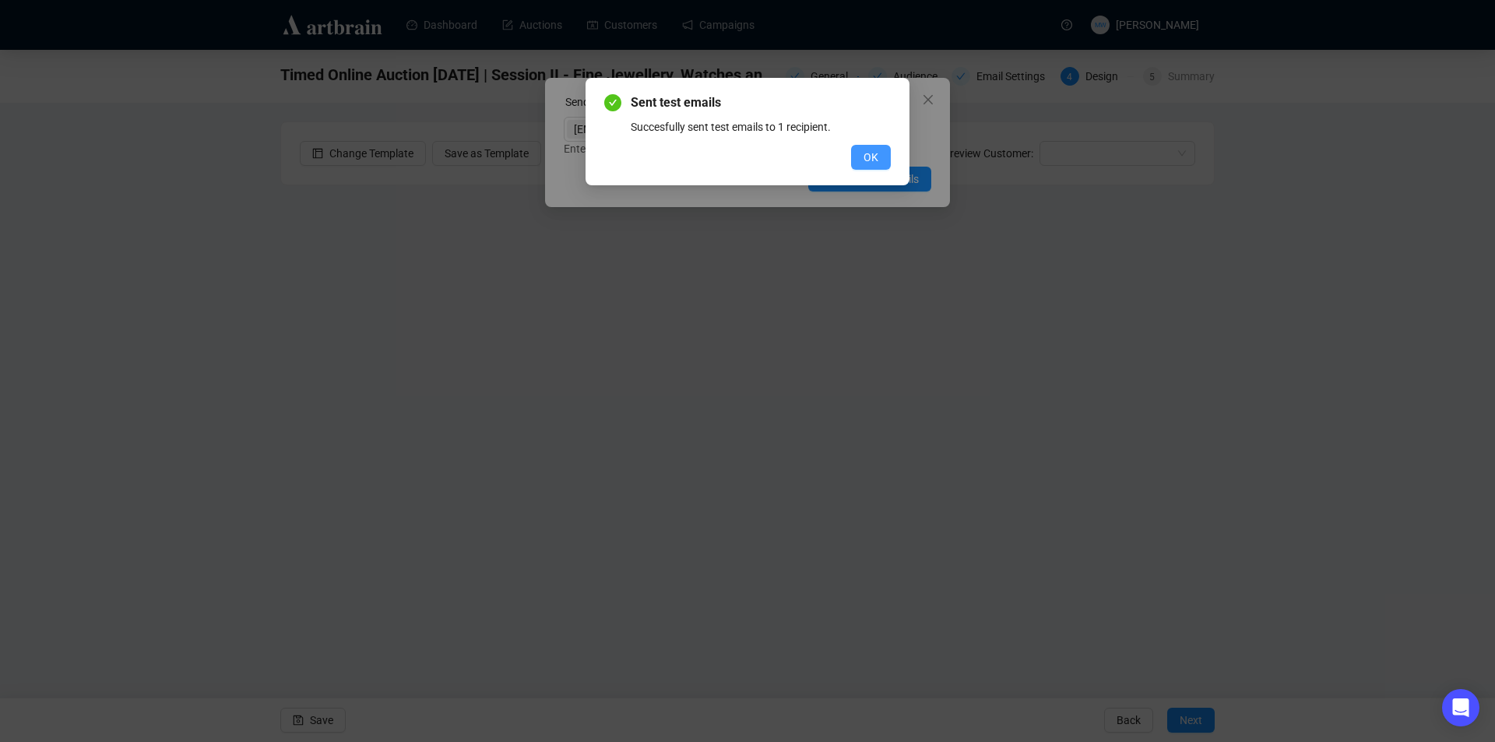
click at [868, 150] on span "OK" at bounding box center [871, 157] width 15 height 17
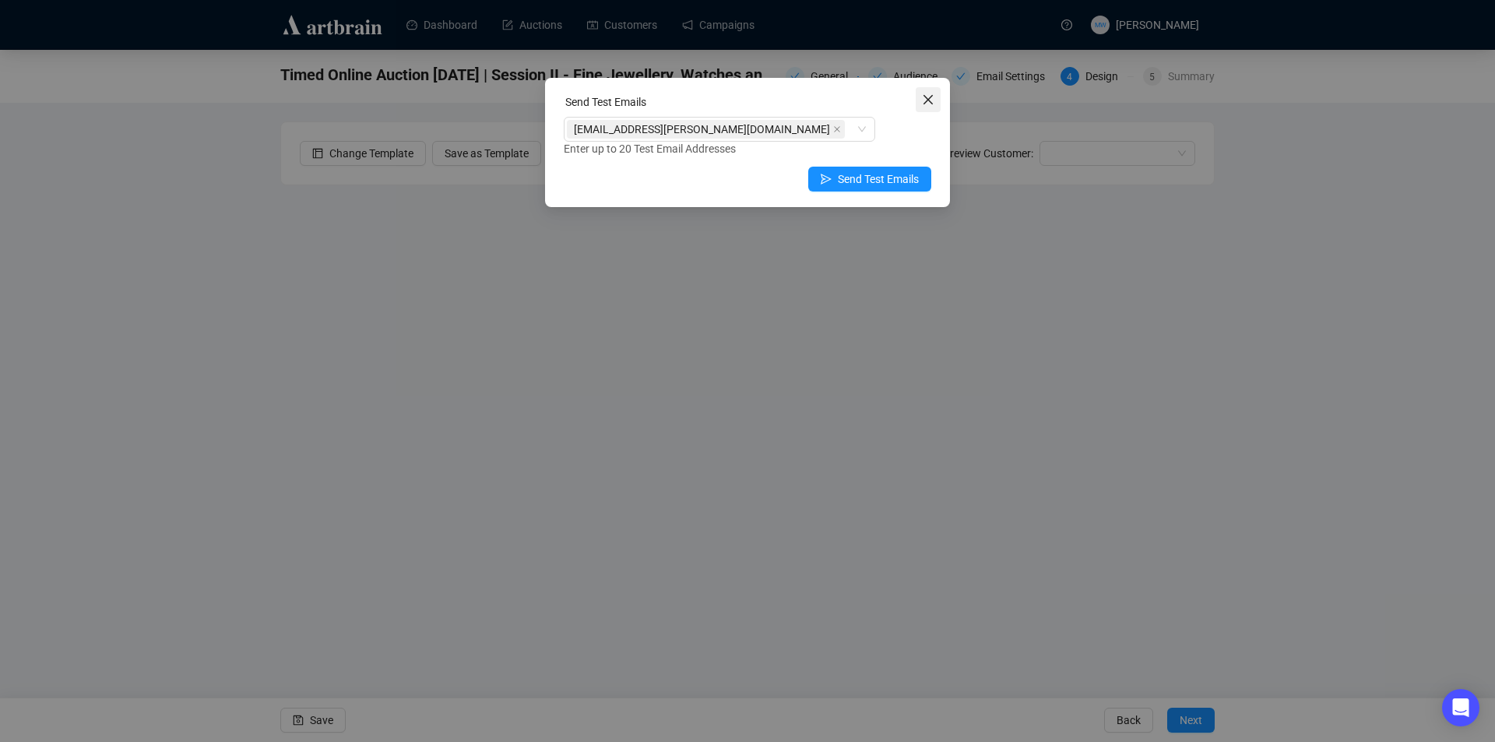
click at [928, 97] on icon "close" at bounding box center [928, 99] width 12 height 12
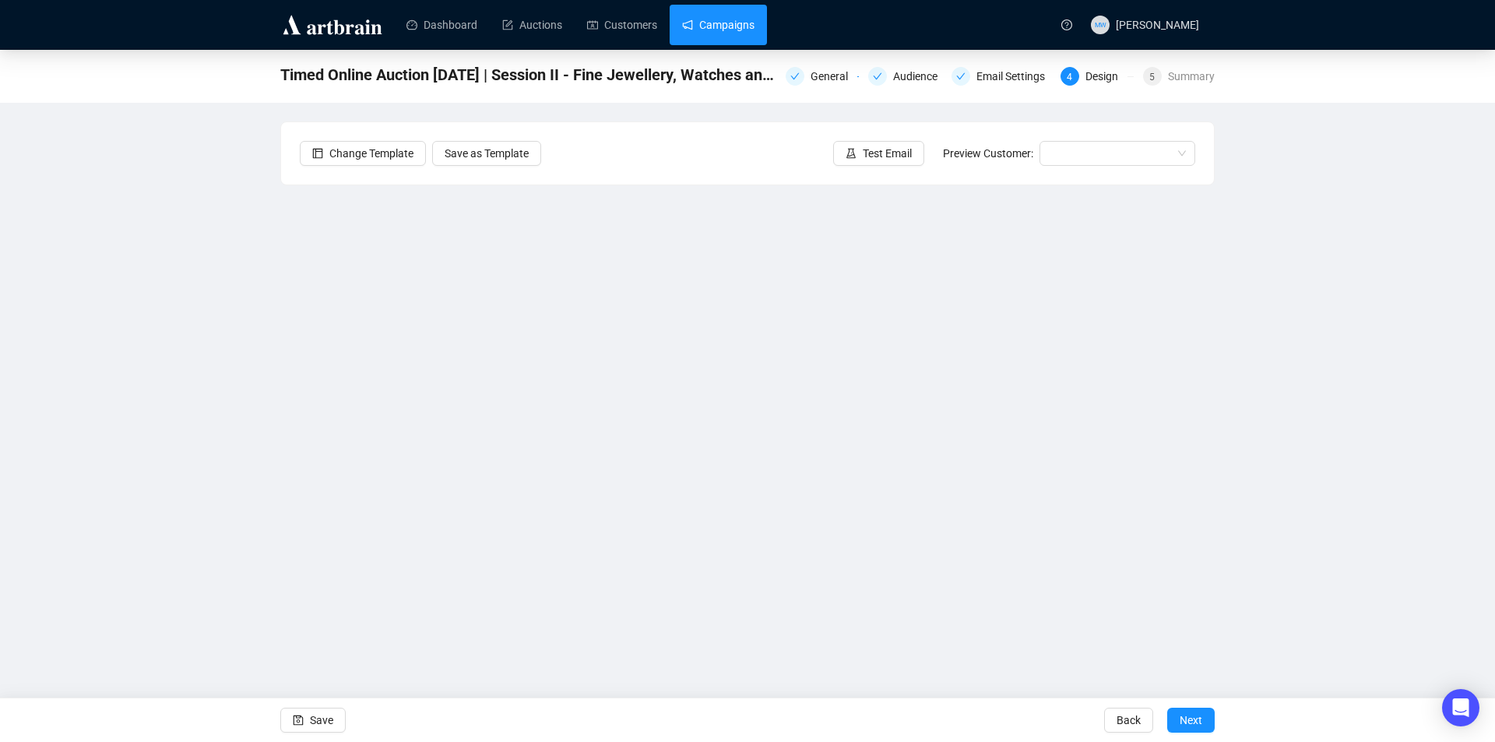
click at [723, 29] on link "Campaigns" at bounding box center [718, 25] width 72 height 40
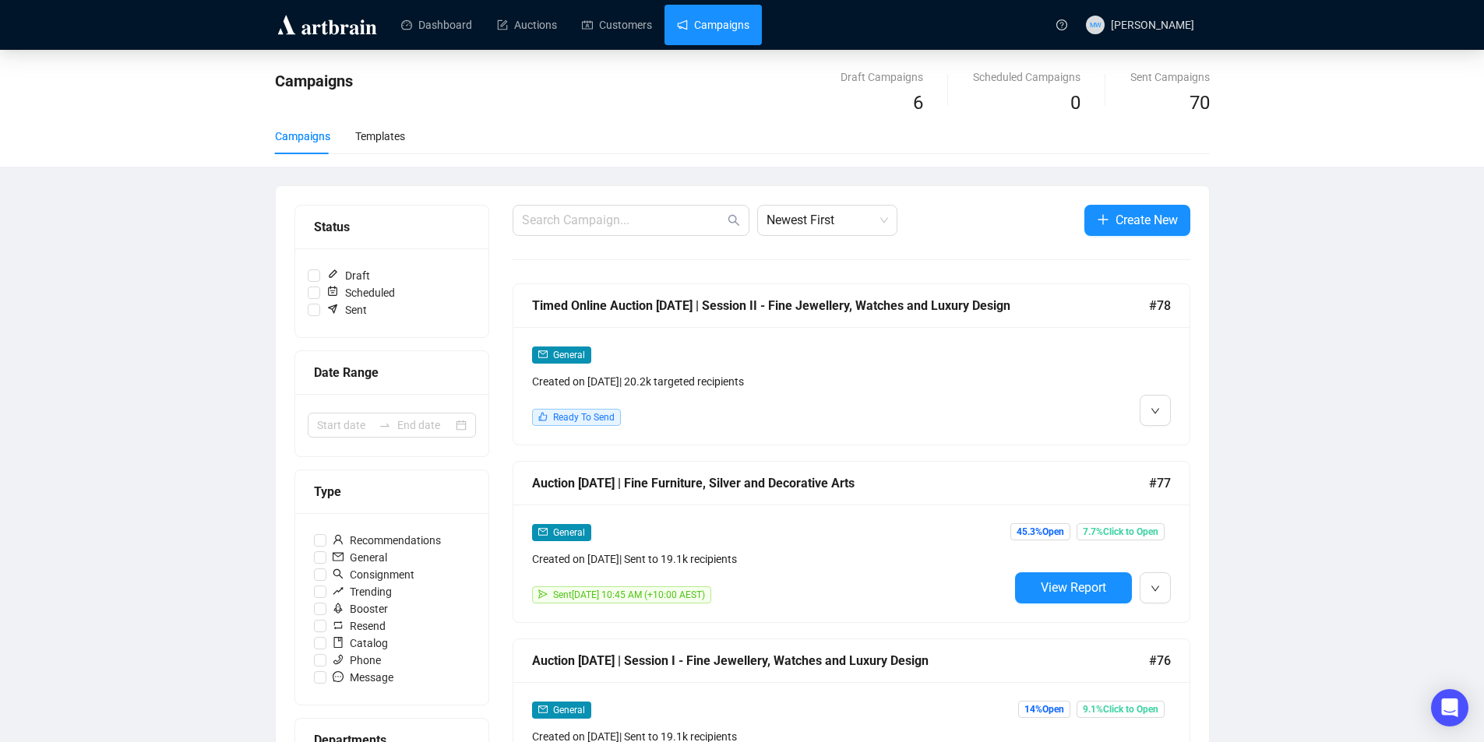
click at [799, 316] on div "Timed Online Auction [DATE] | Session II - Fine Jewellery, Watches and Luxury D…" at bounding box center [851, 306] width 676 height 44
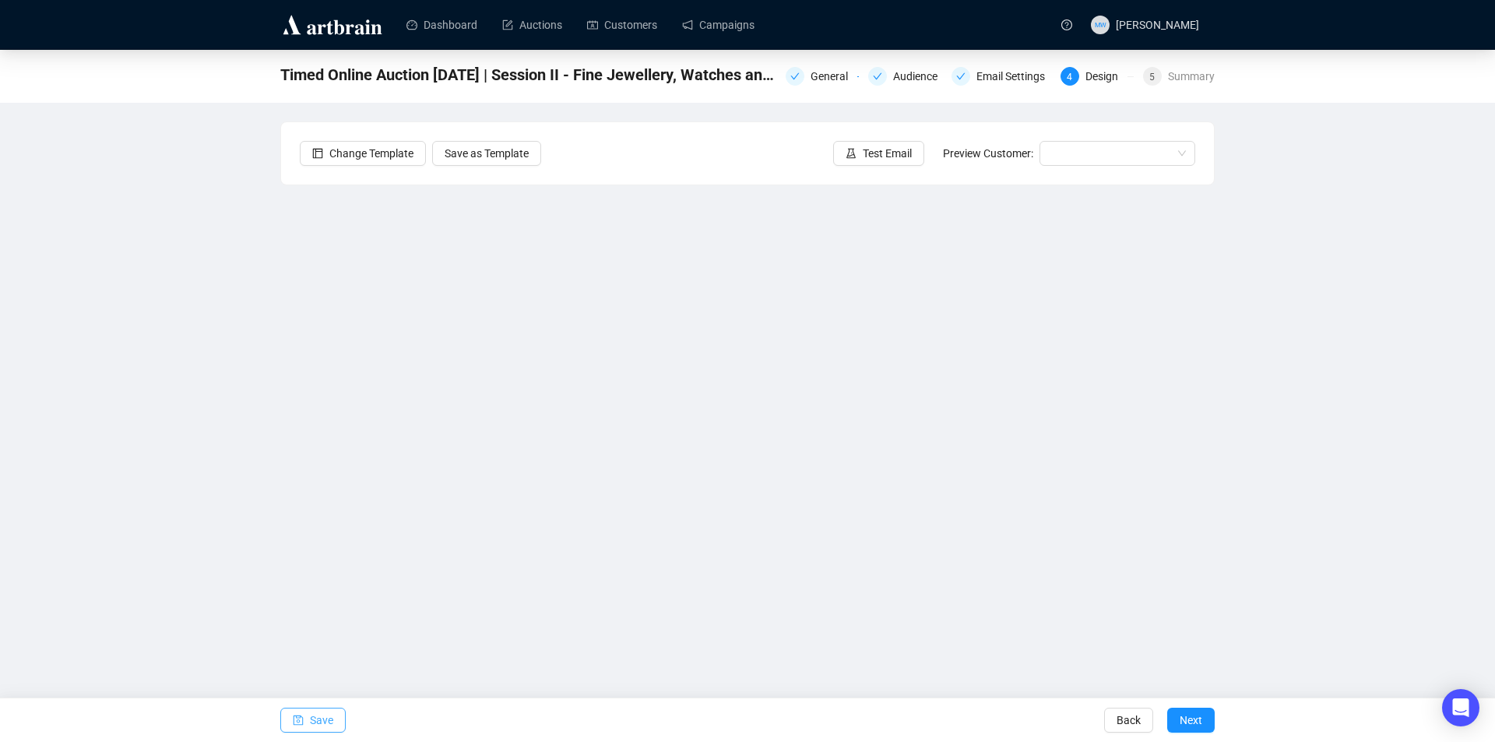
click at [319, 725] on span "Save" at bounding box center [321, 721] width 23 height 44
click at [319, 721] on span "Save" at bounding box center [321, 721] width 23 height 44
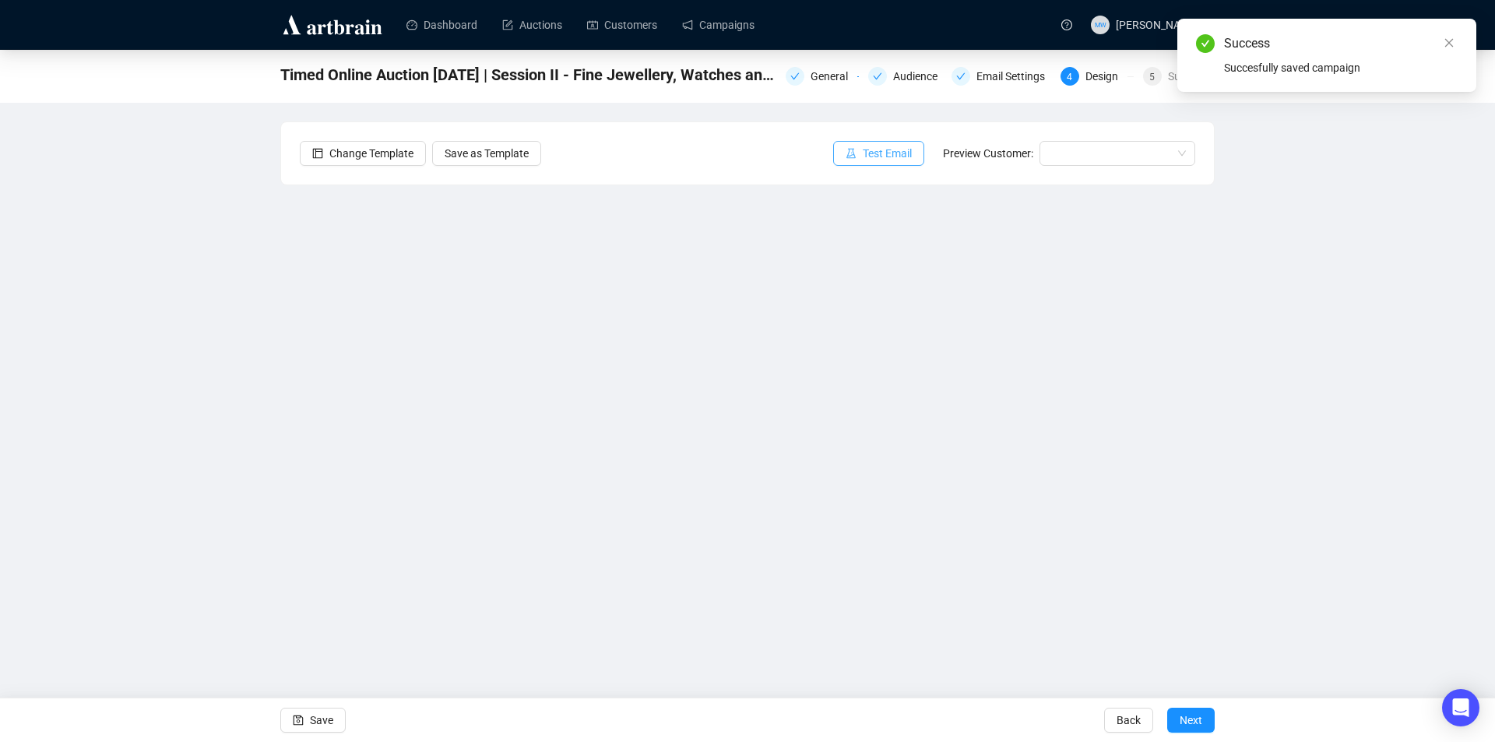
click at [886, 153] on span "Test Email" at bounding box center [887, 153] width 49 height 17
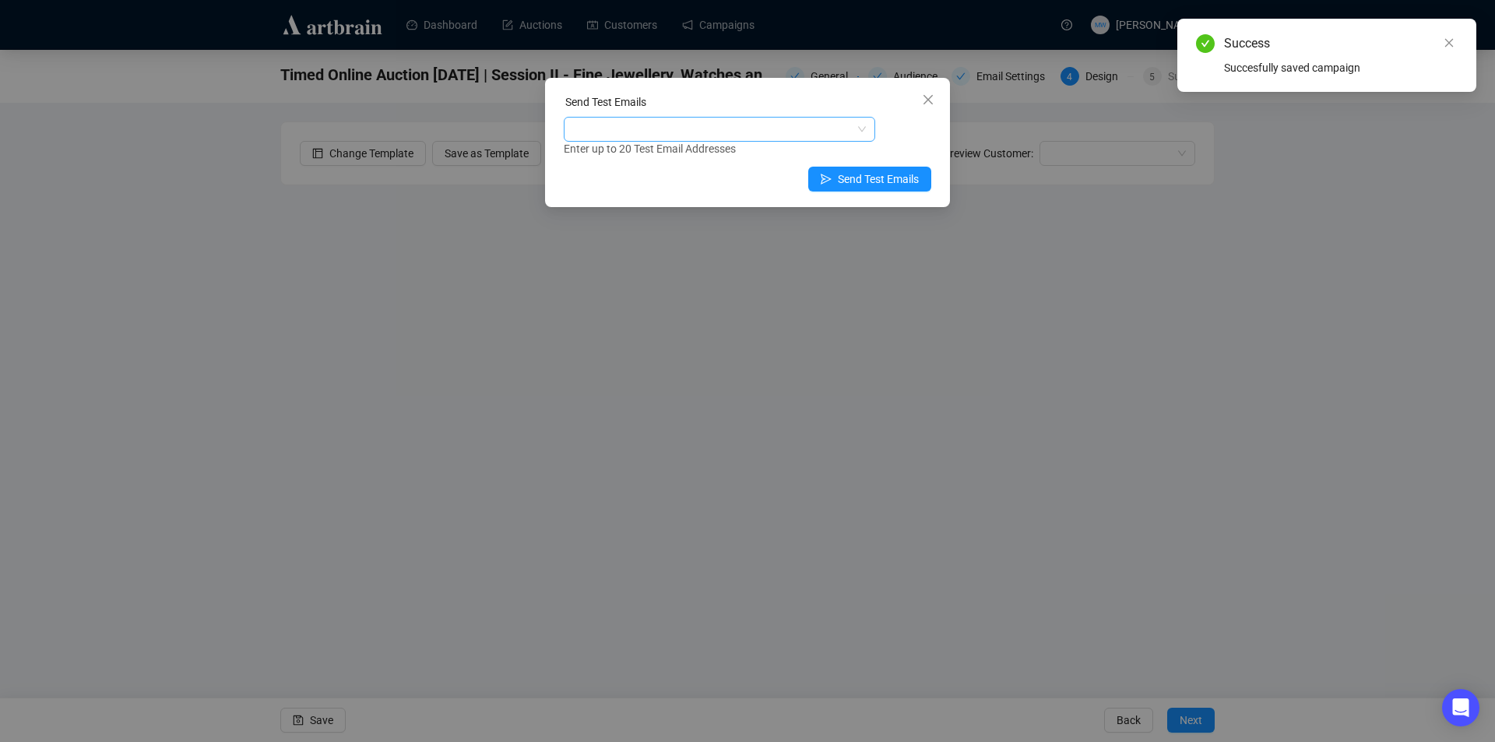
click at [650, 129] on div at bounding box center [711, 129] width 289 height 22
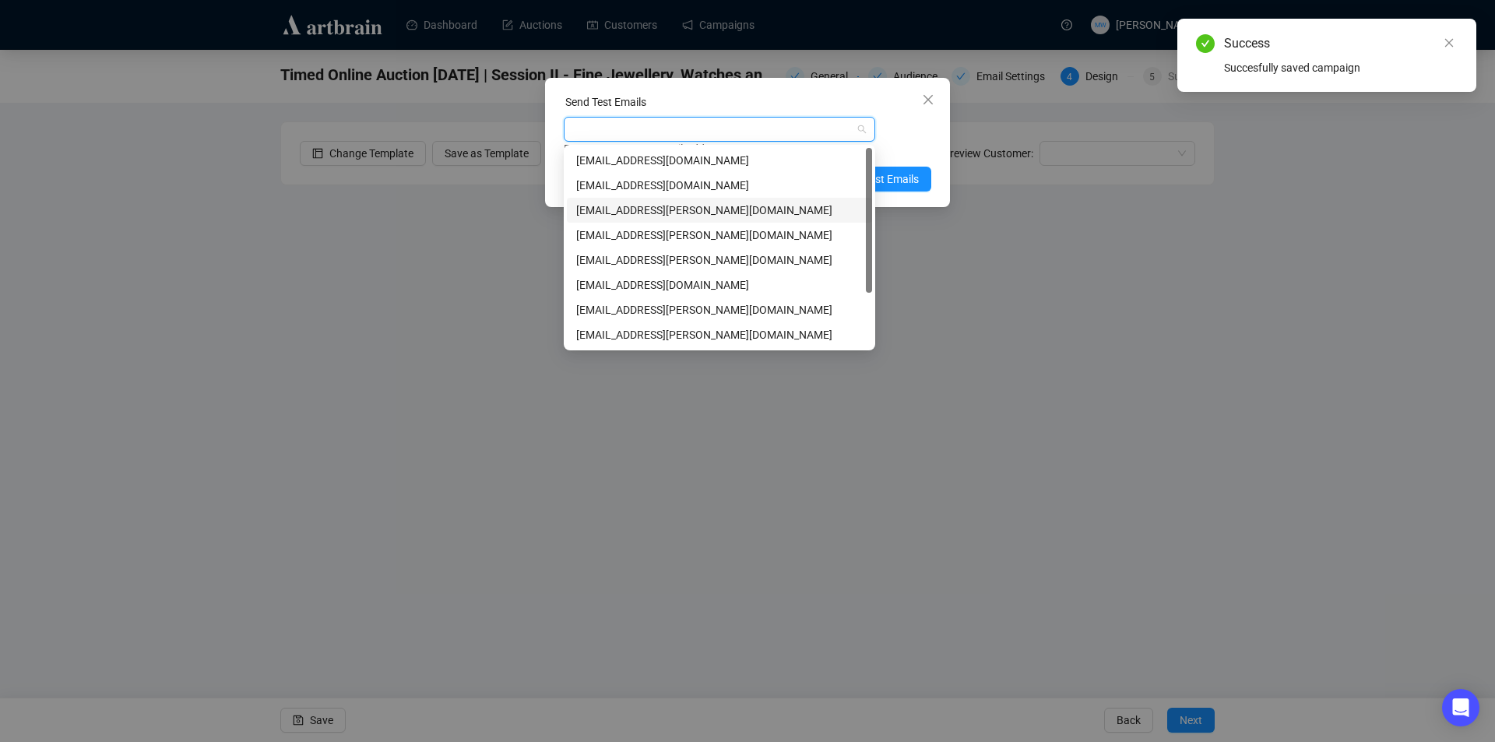
click at [616, 202] on div "[EMAIL_ADDRESS][PERSON_NAME][DOMAIN_NAME]" at bounding box center [719, 210] width 287 height 17
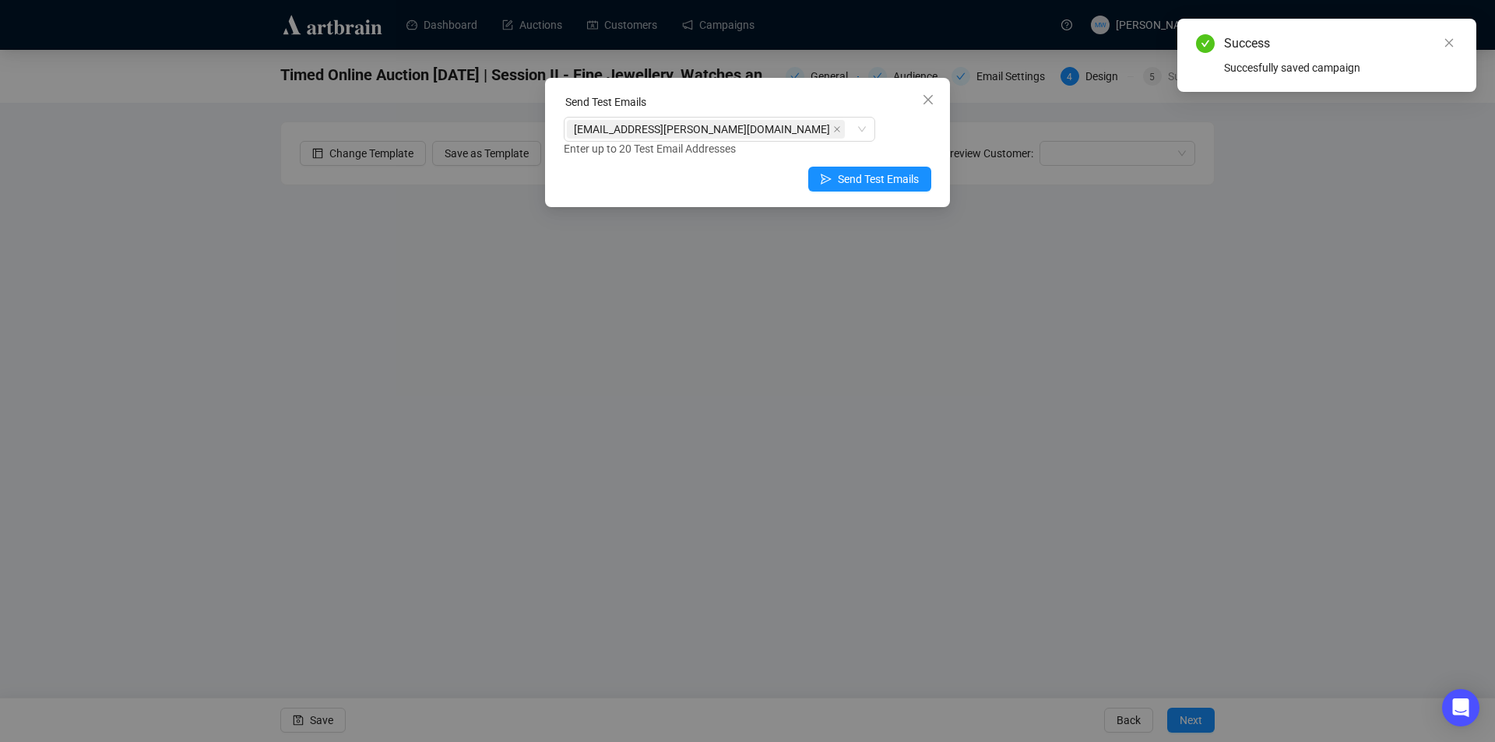
click at [905, 130] on div "[EMAIL_ADDRESS][PERSON_NAME][DOMAIN_NAME] Enter up to 20 Test Email Addresses" at bounding box center [748, 137] width 368 height 40
click at [895, 178] on span "Send Test Emails" at bounding box center [878, 179] width 81 height 17
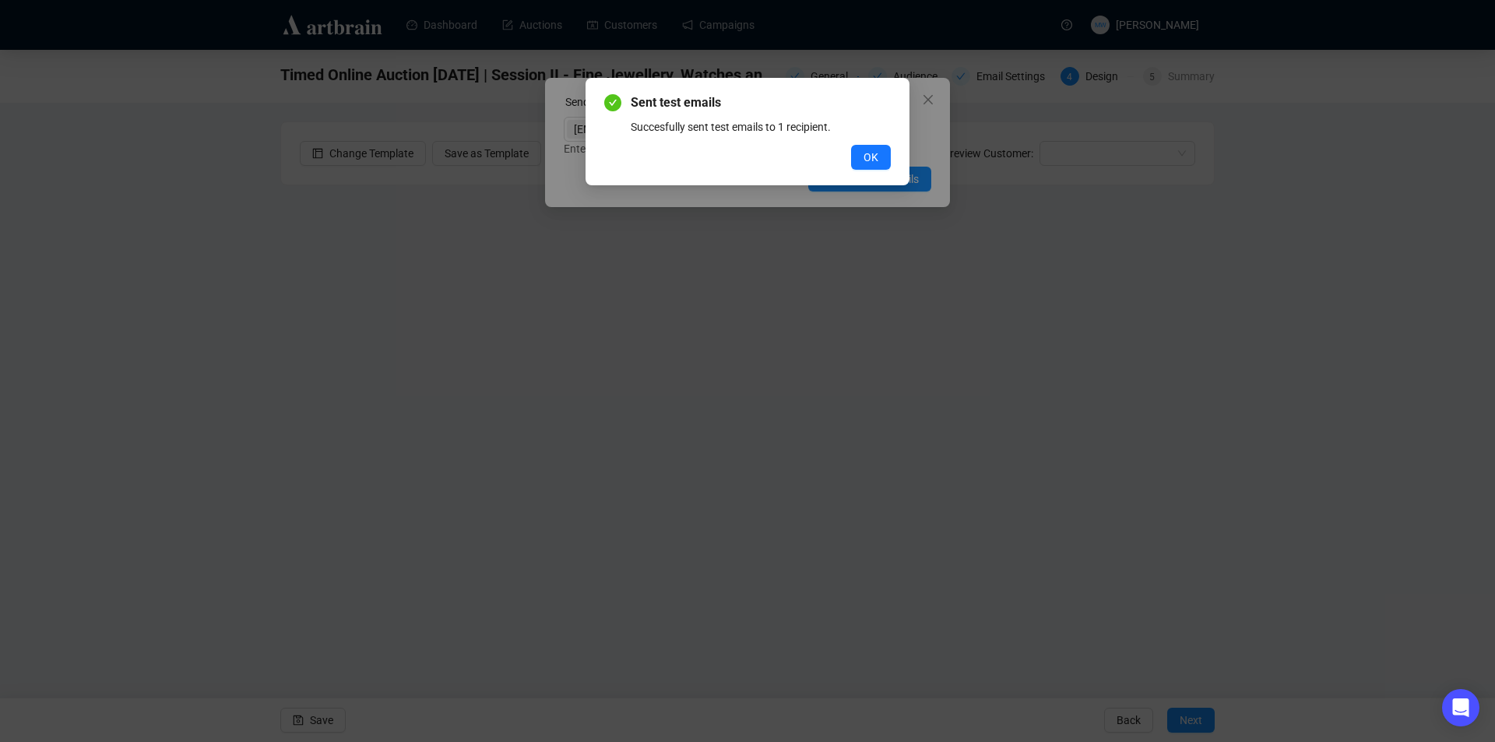
click at [875, 157] on span "OK" at bounding box center [871, 157] width 15 height 17
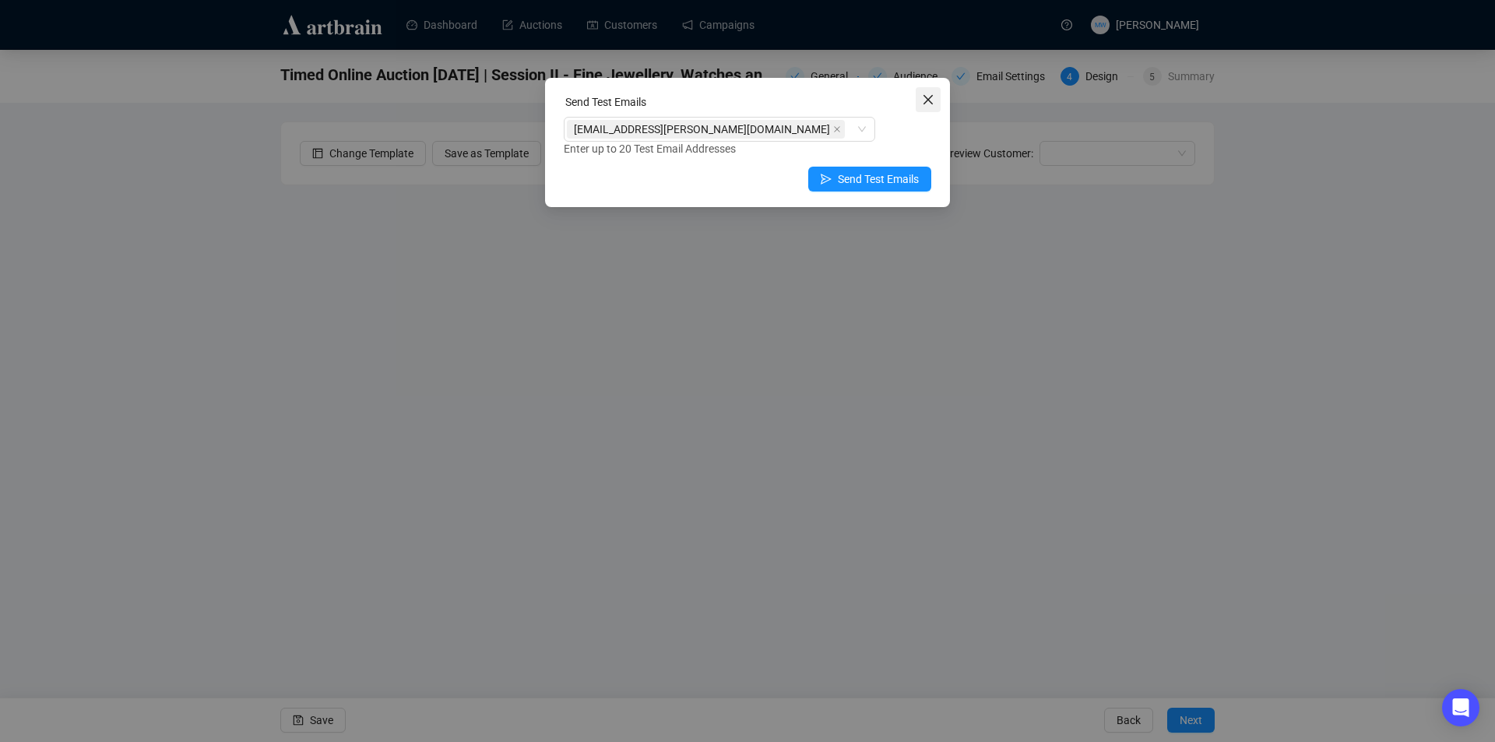
click at [933, 97] on icon "close" at bounding box center [928, 99] width 12 height 12
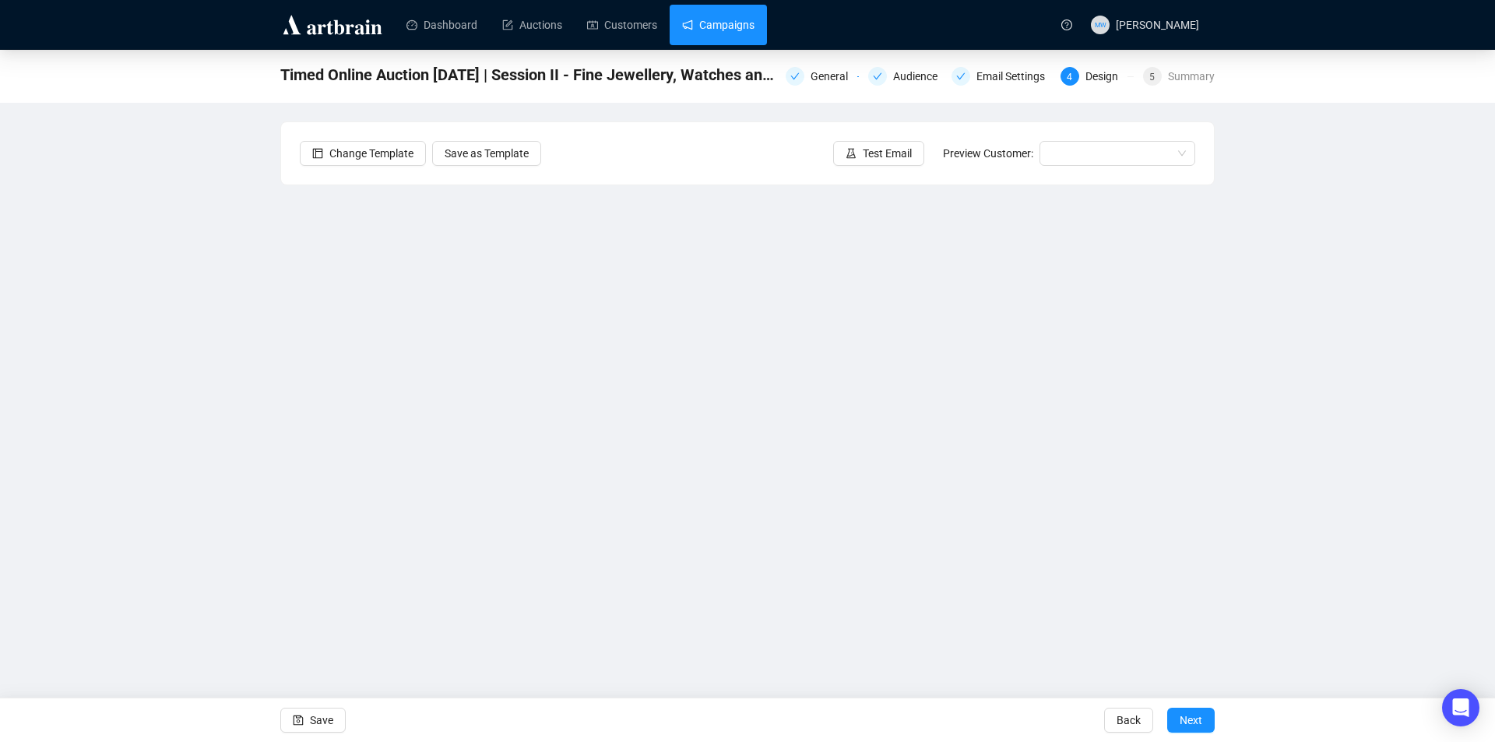
click at [709, 26] on link "Campaigns" at bounding box center [718, 25] width 72 height 40
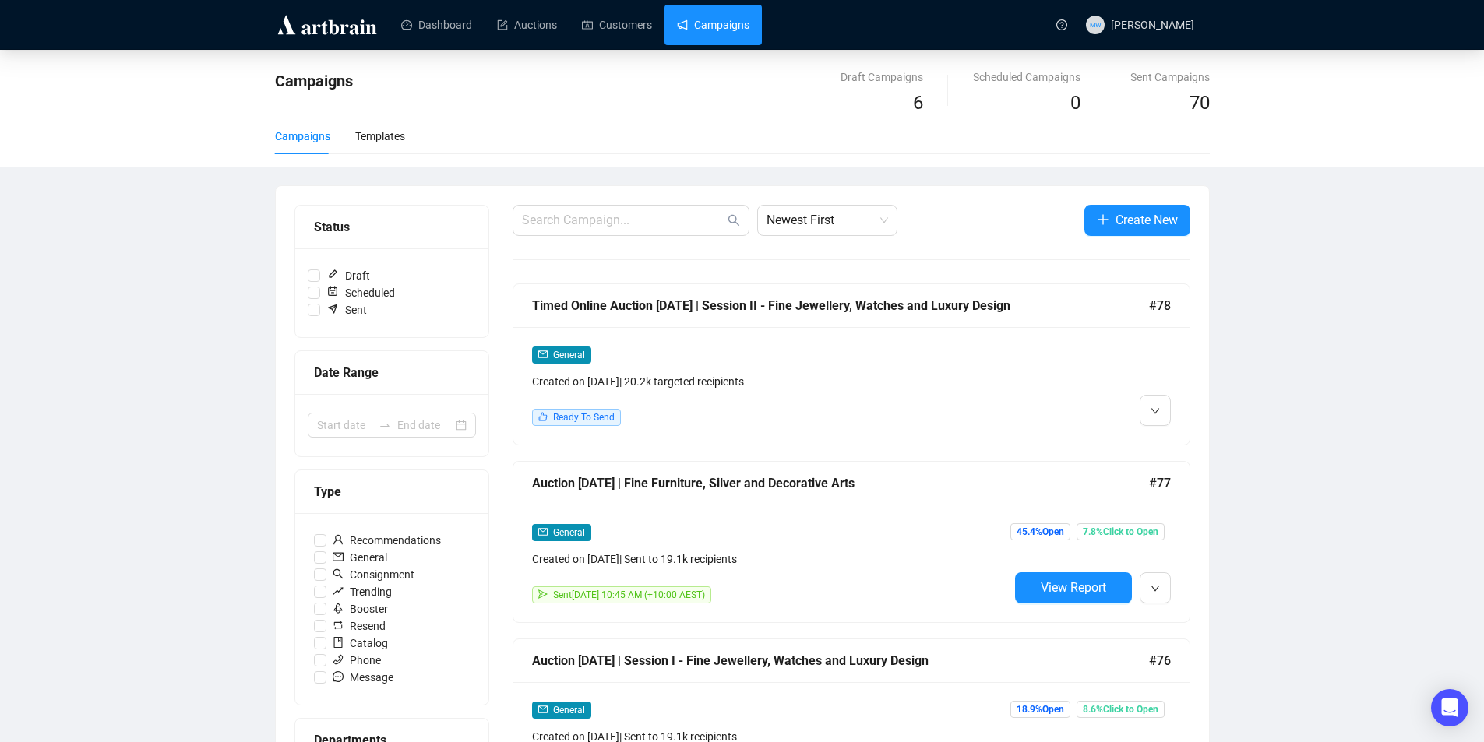
click at [864, 306] on div "Timed Online Auction [DATE] | Session II - Fine Jewellery, Watches and Luxury D…" at bounding box center [840, 305] width 617 height 19
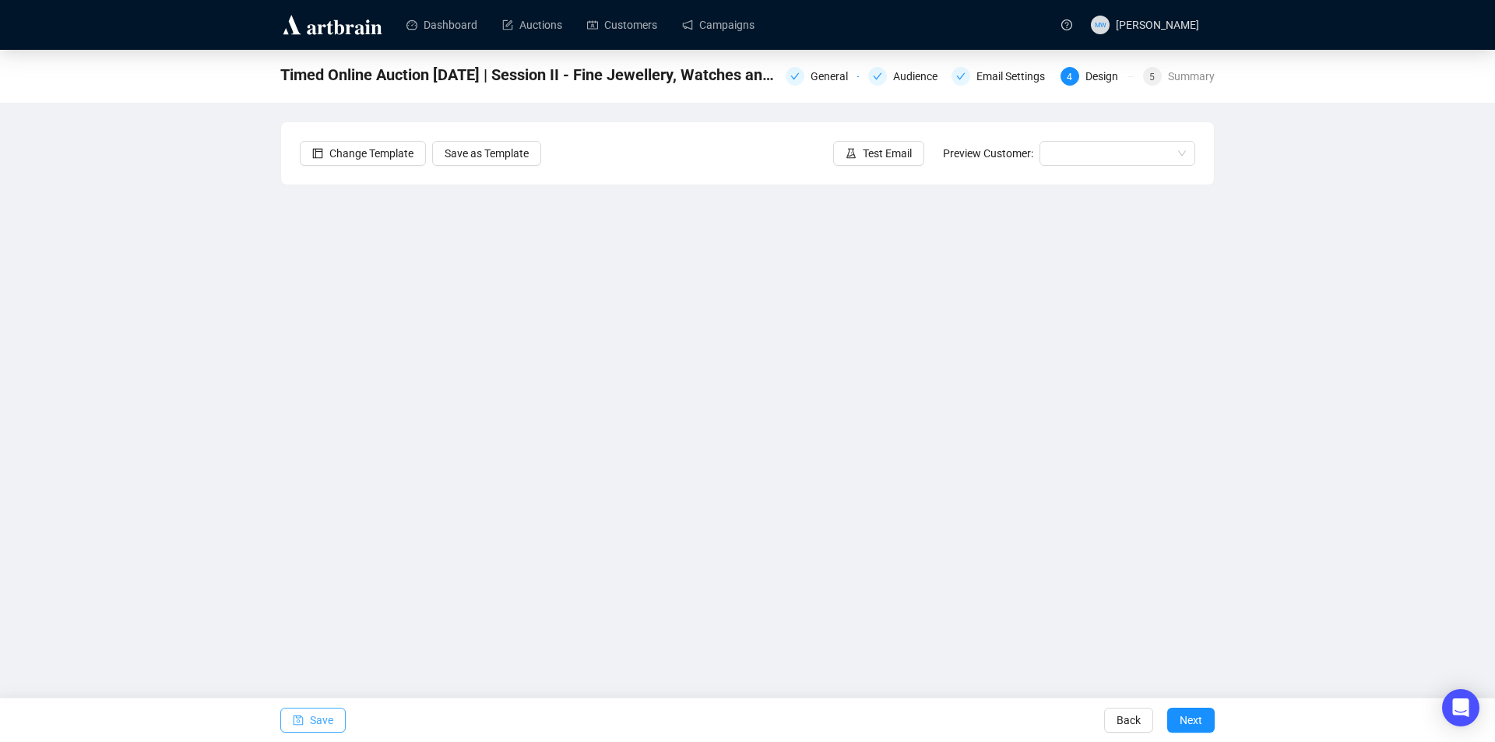
click at [311, 717] on span "Save" at bounding box center [321, 721] width 23 height 44
click at [301, 713] on span "button" at bounding box center [298, 721] width 11 height 44
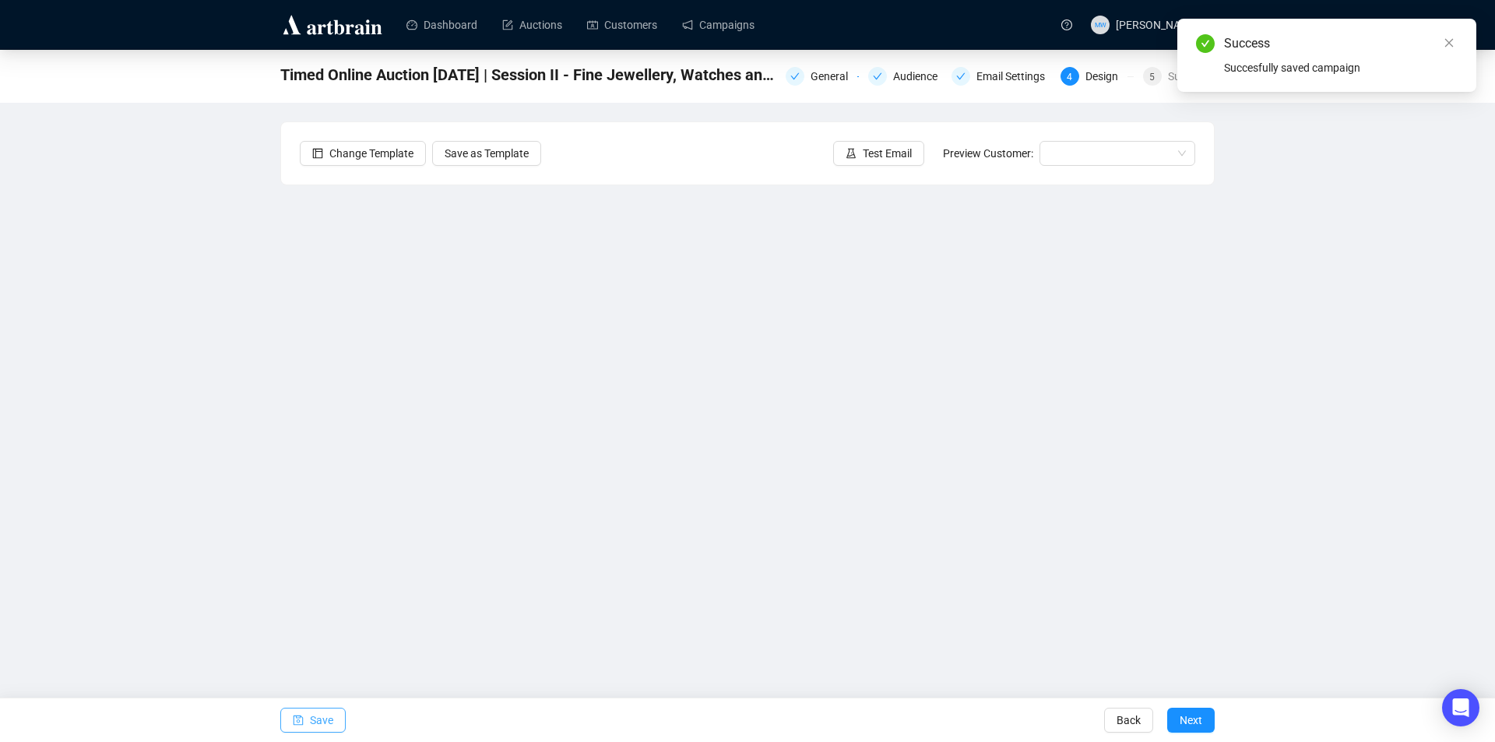
click at [315, 724] on span "Save" at bounding box center [321, 721] width 23 height 44
click at [874, 158] on span "Test Email" at bounding box center [887, 153] width 49 height 17
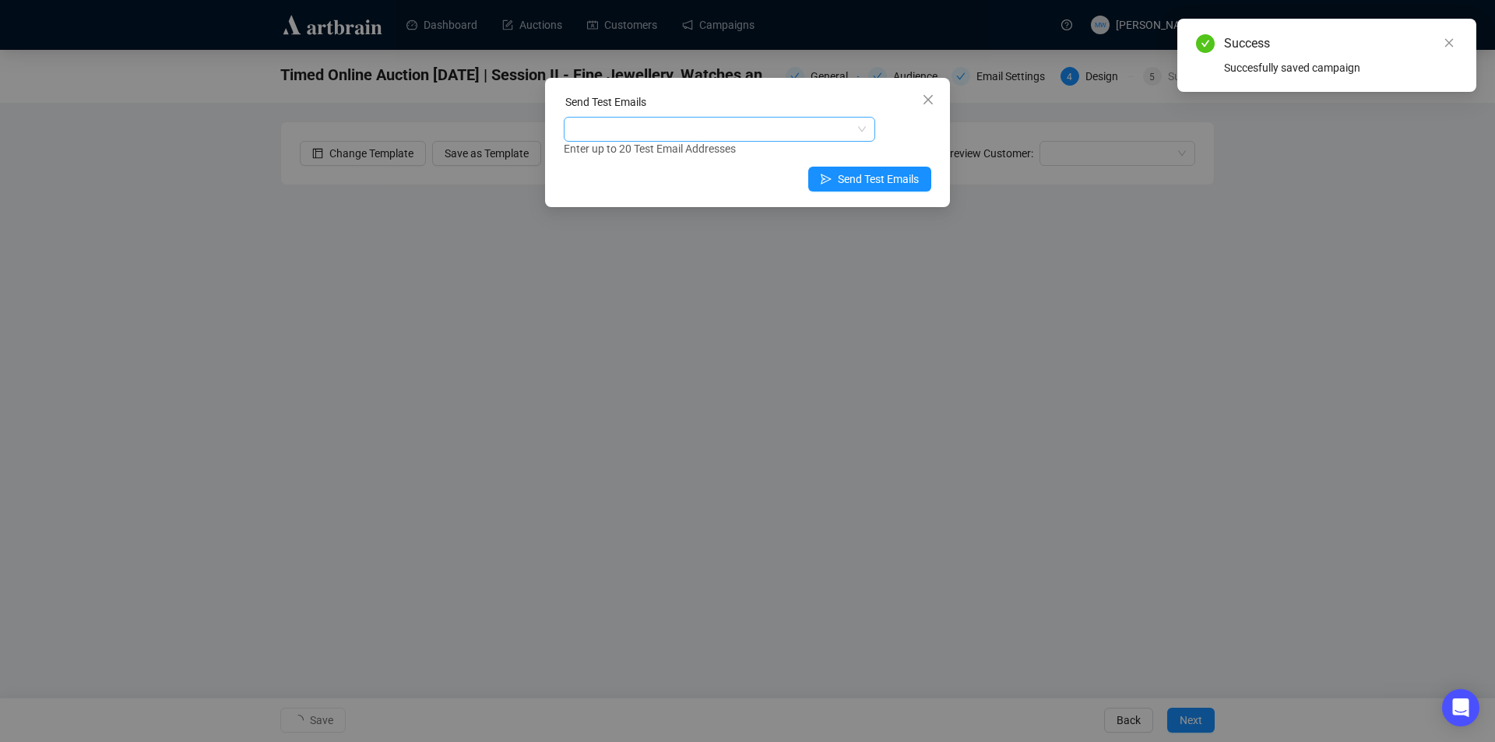
click at [718, 121] on div at bounding box center [711, 129] width 289 height 22
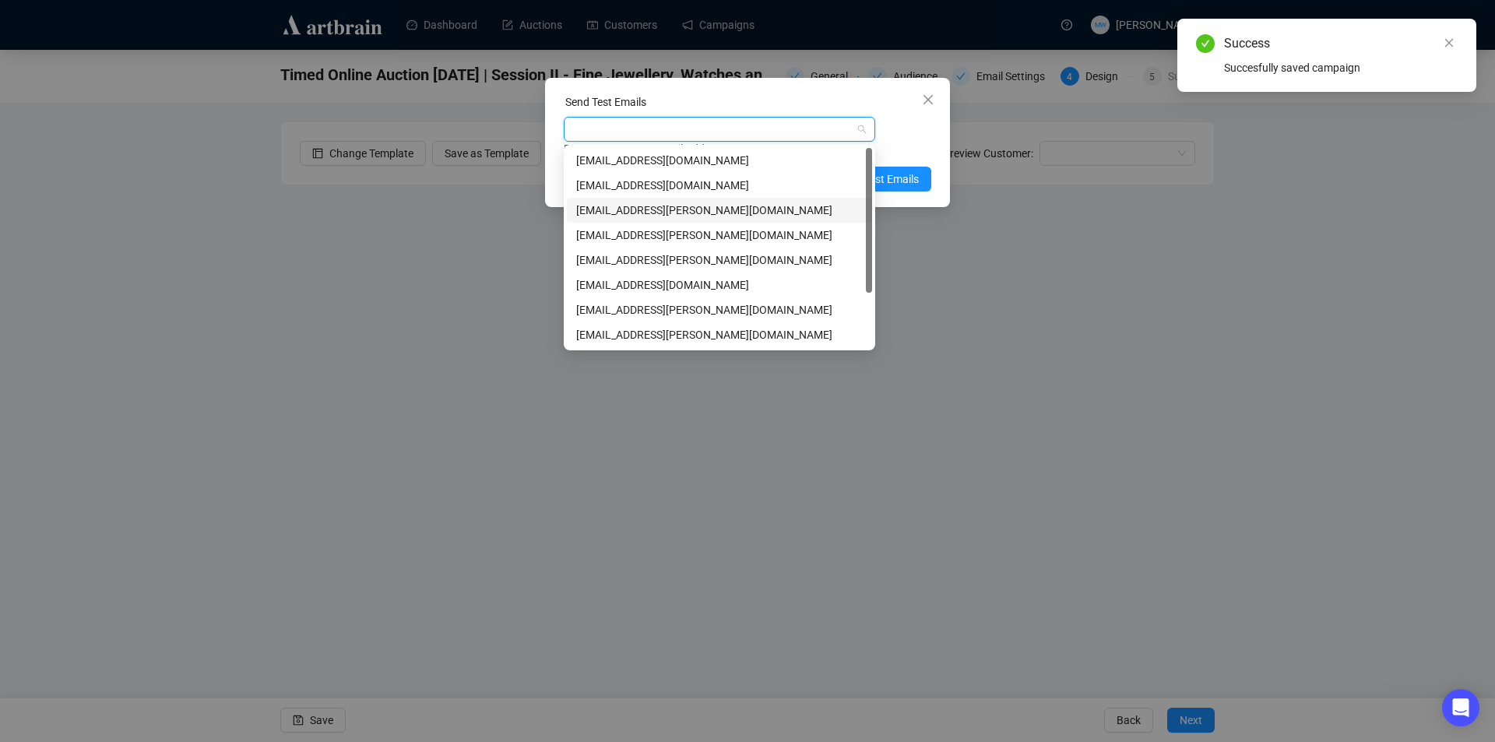
click at [618, 211] on div "[EMAIL_ADDRESS][PERSON_NAME][DOMAIN_NAME]" at bounding box center [719, 210] width 287 height 17
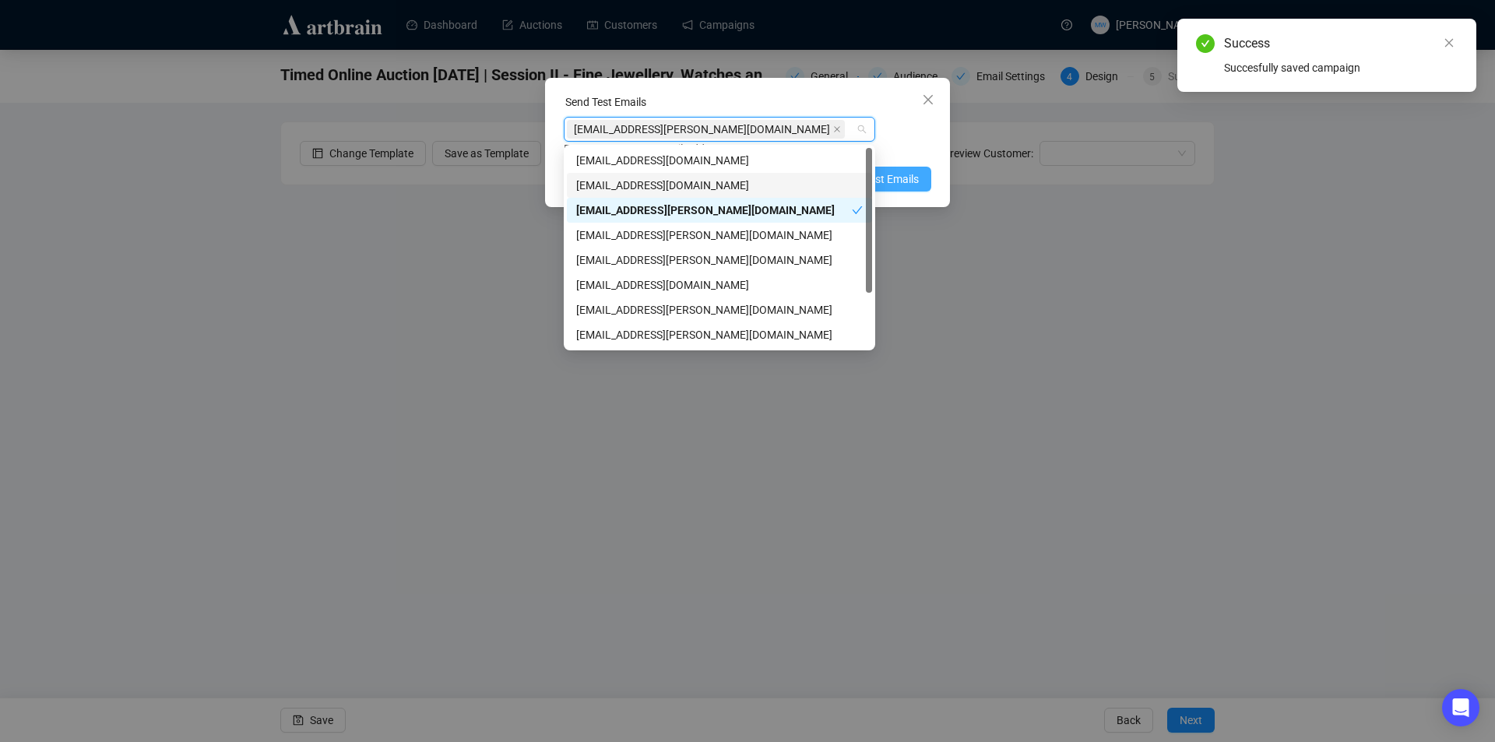
click at [915, 178] on span "Send Test Emails" at bounding box center [878, 179] width 81 height 17
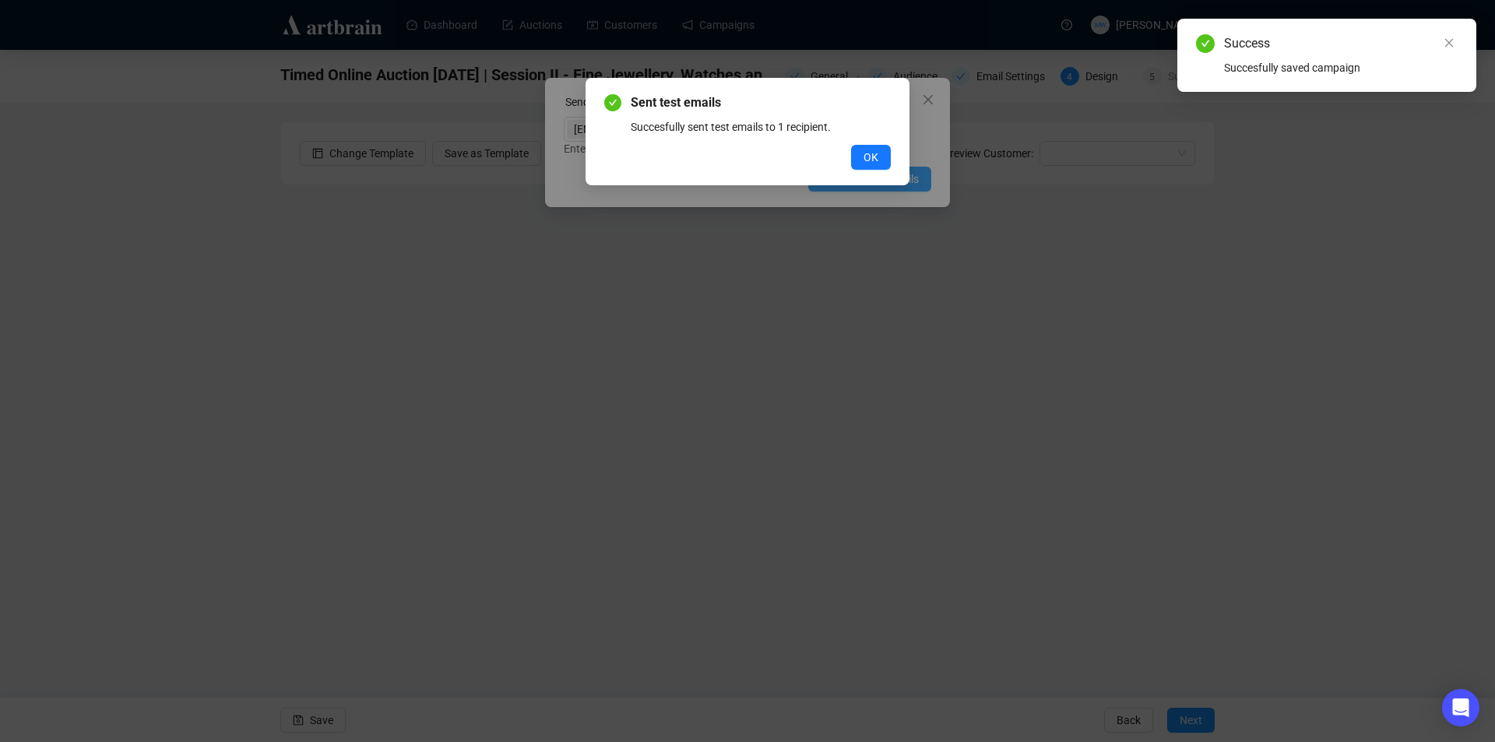
click at [884, 171] on div "Sent test emails Succesfully sent test emails to 1 recipient. OK" at bounding box center [748, 131] width 324 height 107
